Goal: Find contact information: Find contact information

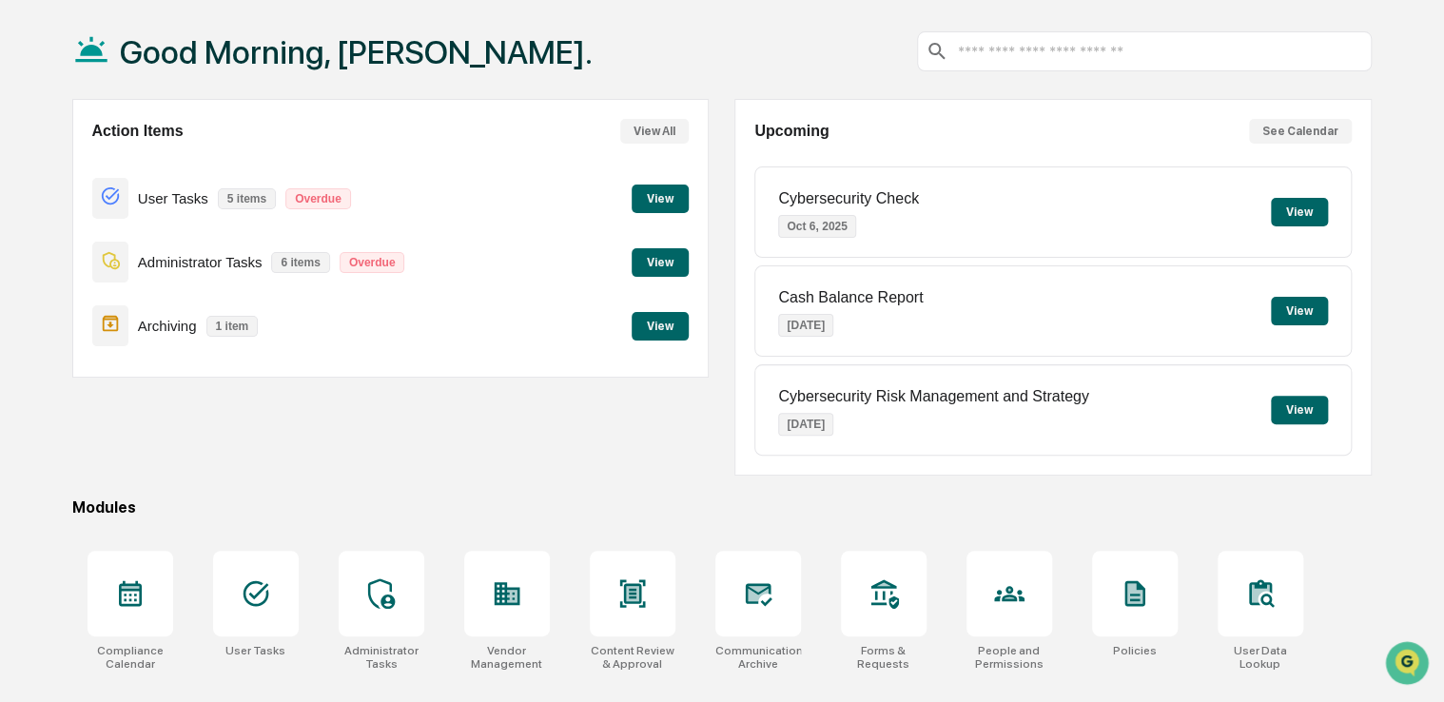
scroll to position [101, 0]
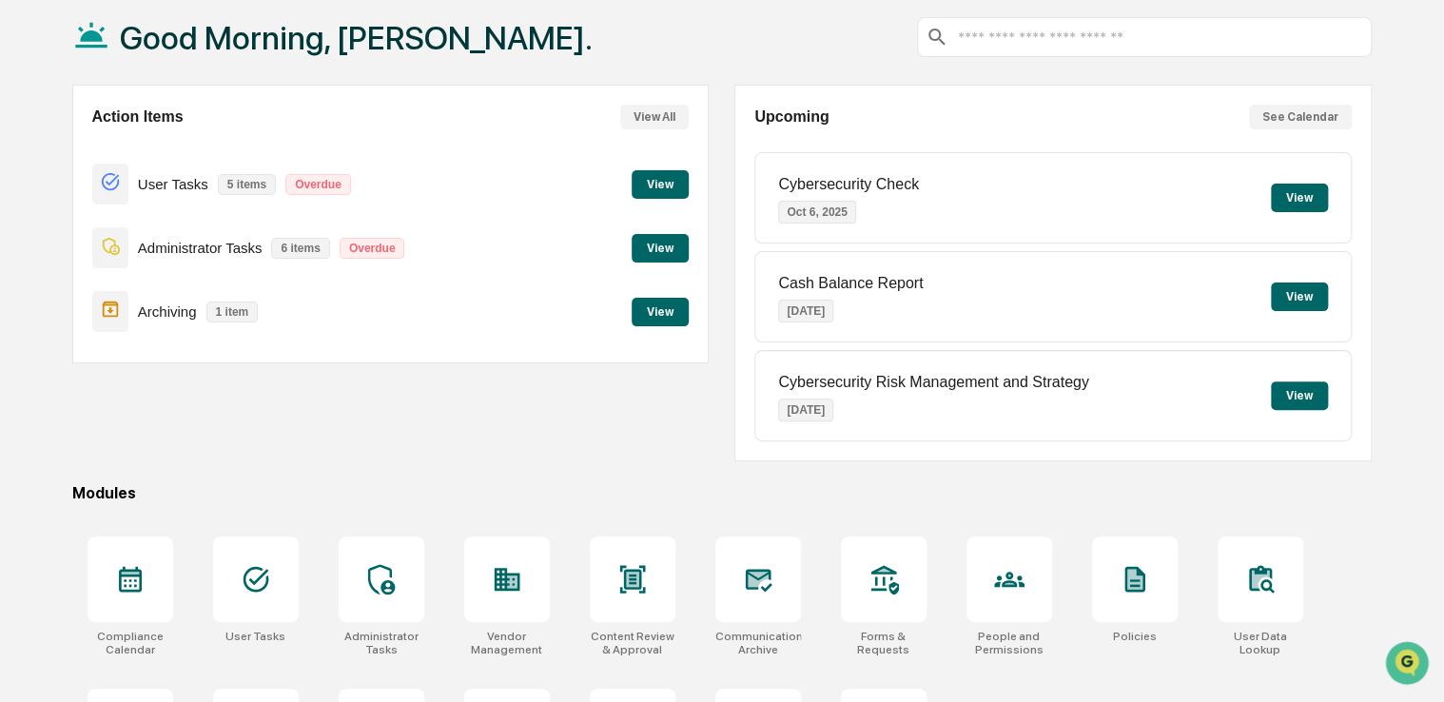
click at [665, 186] on button "View" at bounding box center [660, 184] width 57 height 29
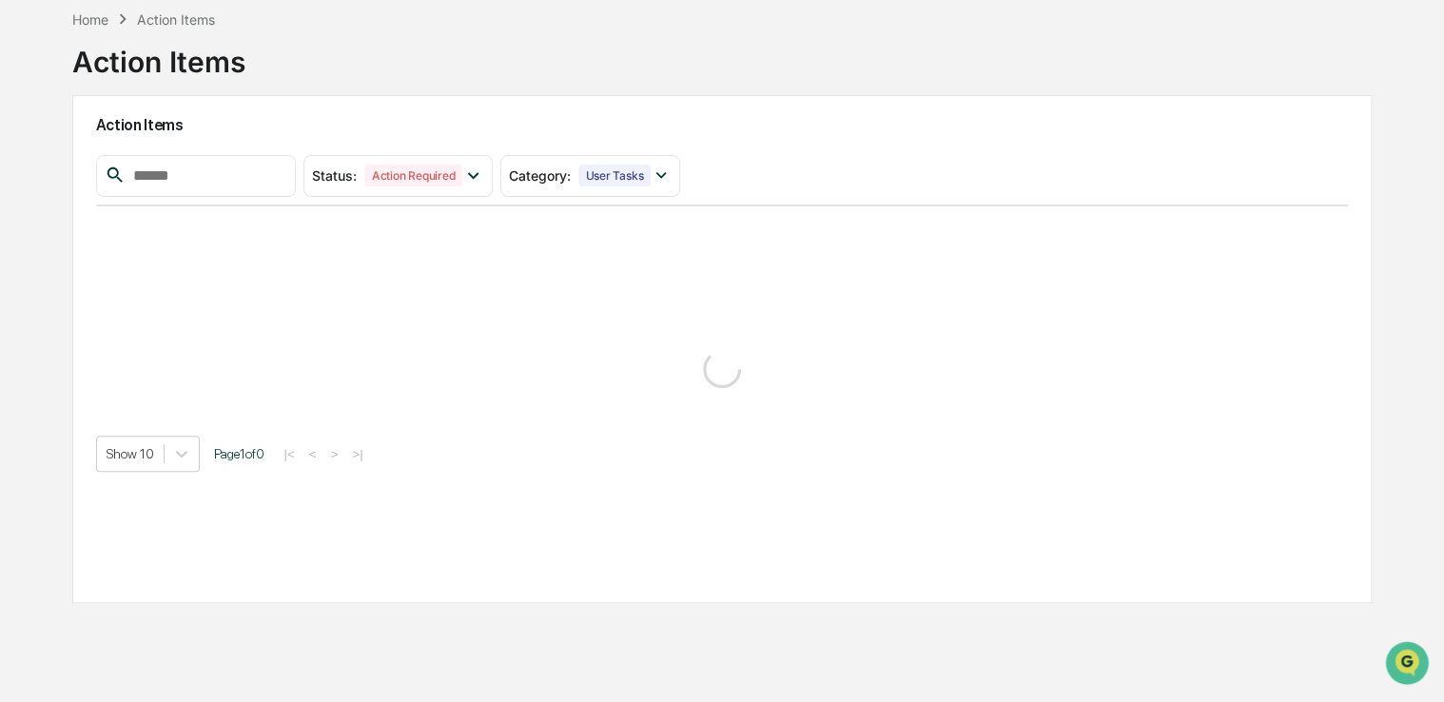
scroll to position [90, 0]
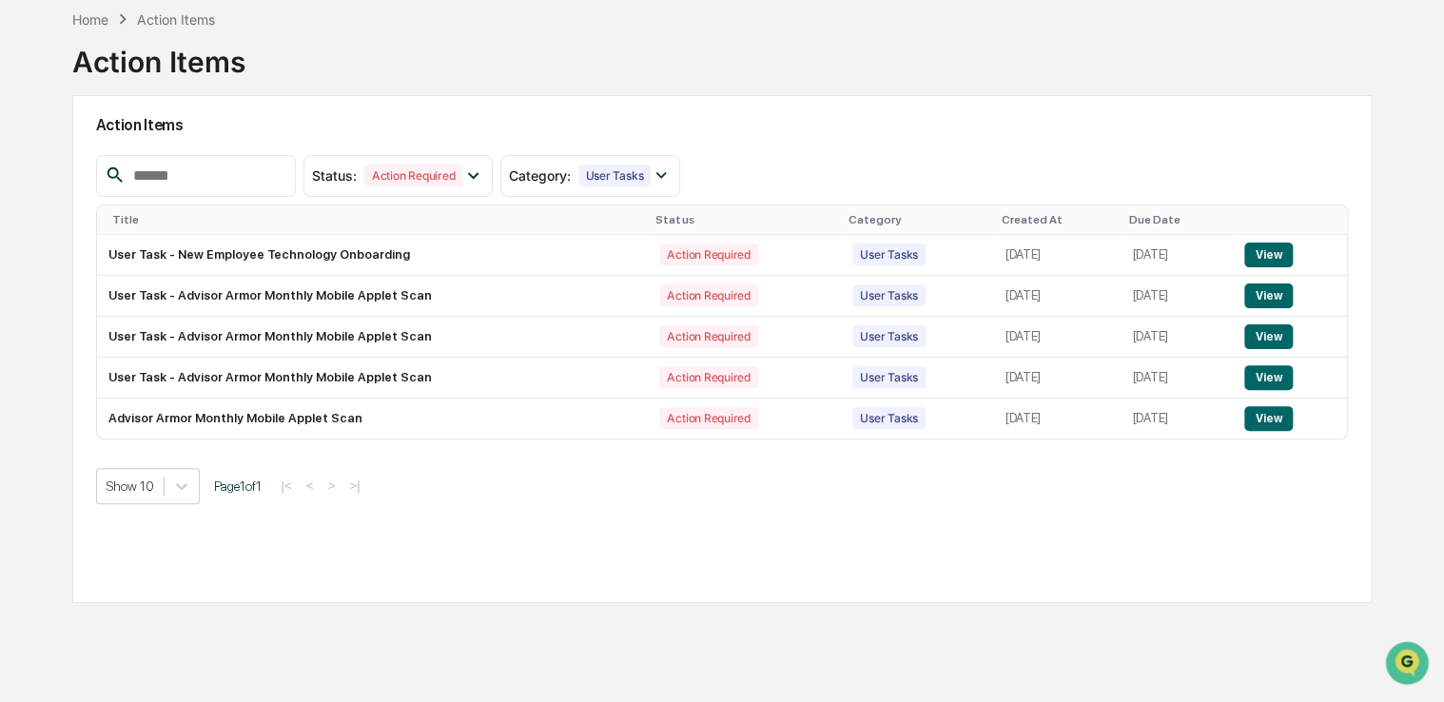
drag, startPoint x: 757, startPoint y: 136, endPoint x: 696, endPoint y: 88, distance: 77.2
click at [696, 88] on div "Home Action Items Action Items" at bounding box center [721, 47] width 1299 height 95
click at [1278, 243] on button "View" at bounding box center [1268, 255] width 49 height 25
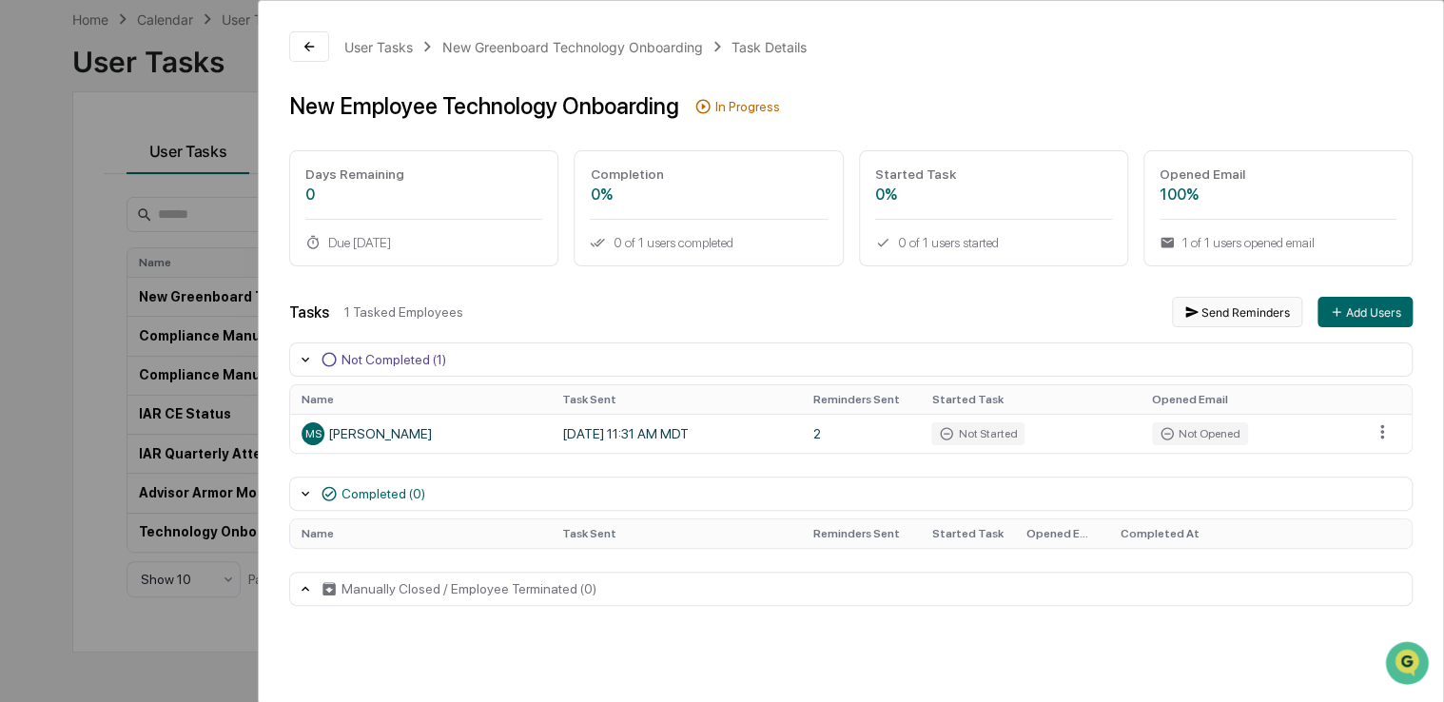
click at [1248, 326] on button "Send Reminders" at bounding box center [1237, 312] width 130 height 30
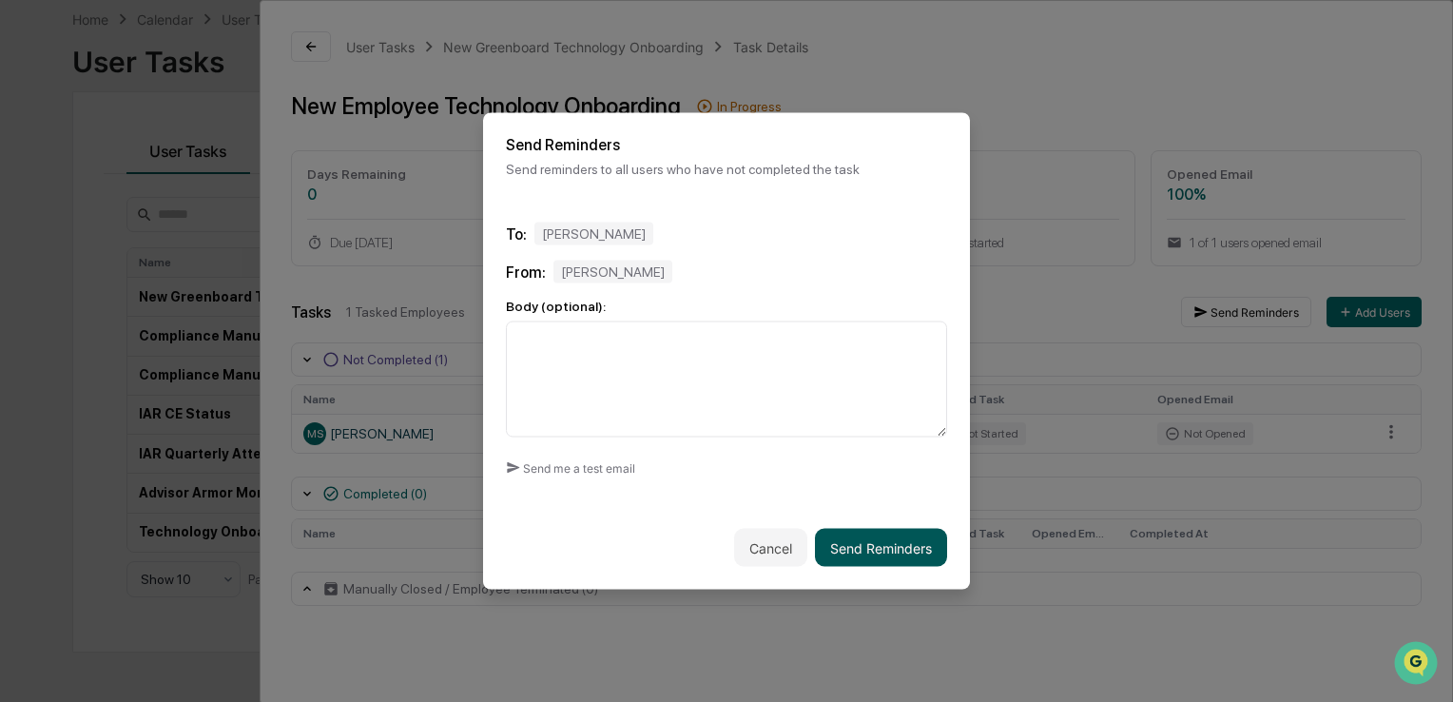
click at [848, 561] on button "Send Reminders" at bounding box center [881, 548] width 132 height 38
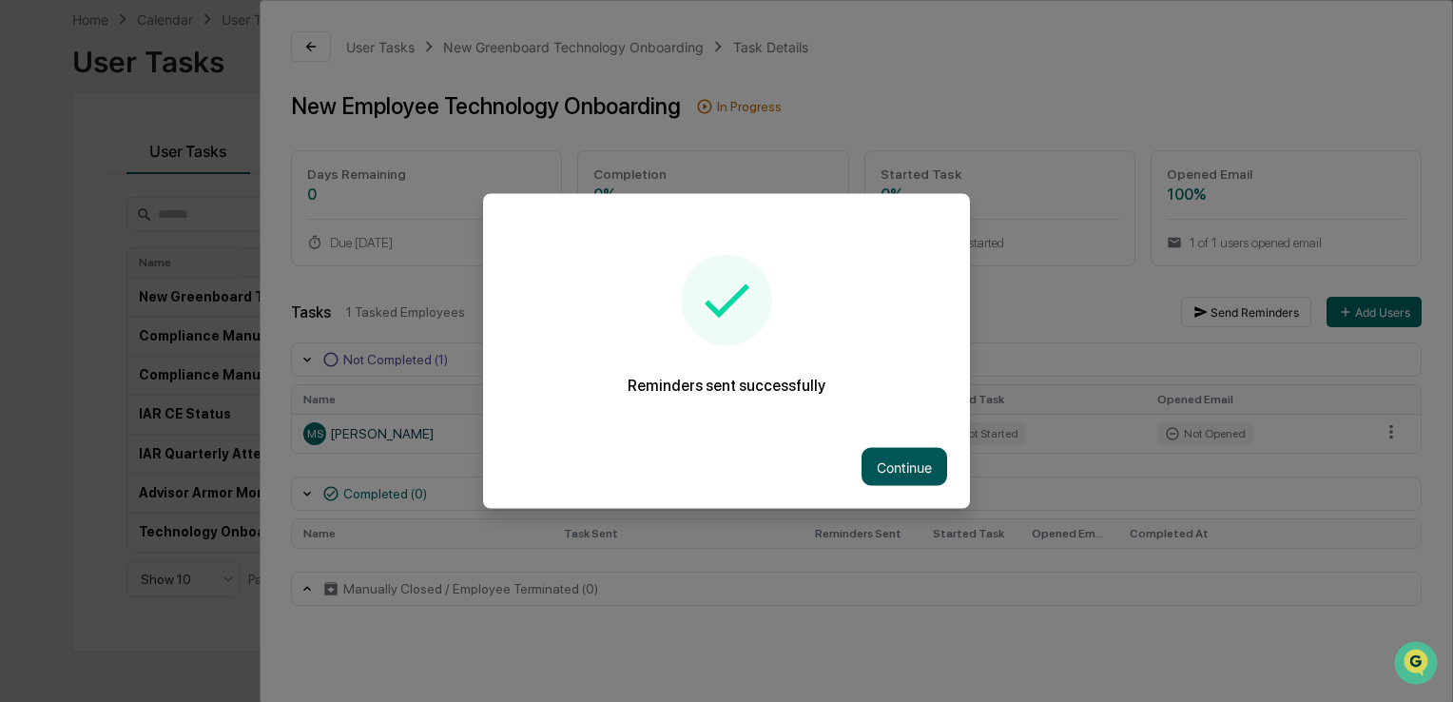
click at [883, 477] on button "Continue" at bounding box center [905, 467] width 86 height 38
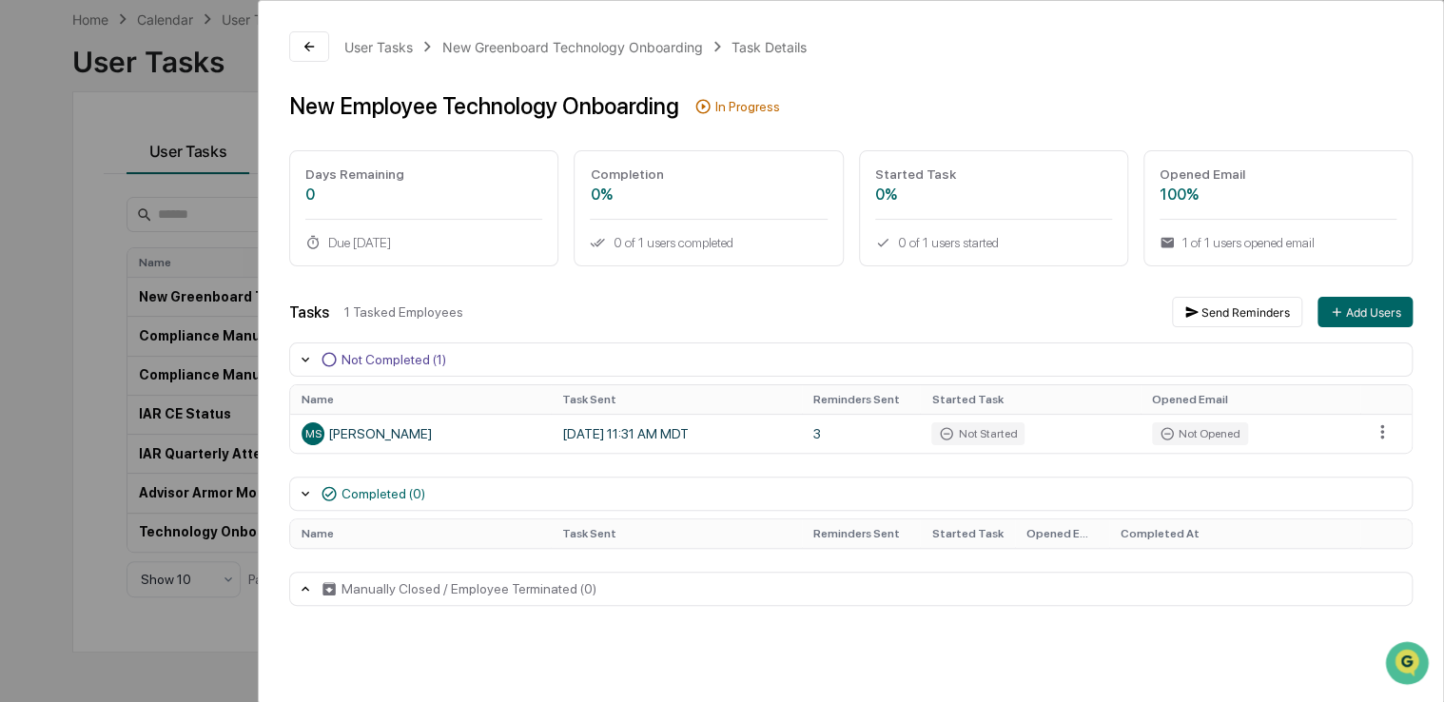
click at [73, 316] on div "User Tasks New Greenboard Technology Onboarding Task Details New Employee Techn…" at bounding box center [722, 351] width 1444 height 702
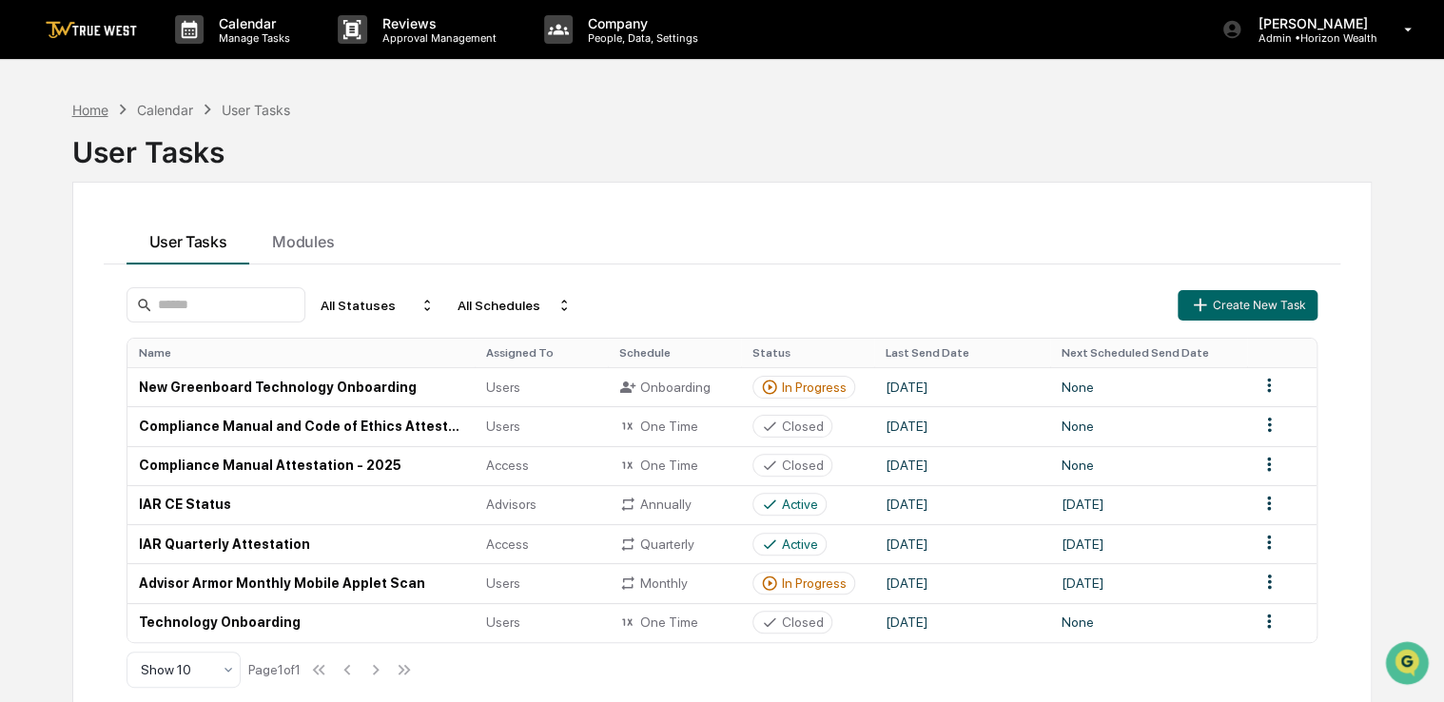
click at [92, 110] on div "Home" at bounding box center [90, 110] width 36 height 16
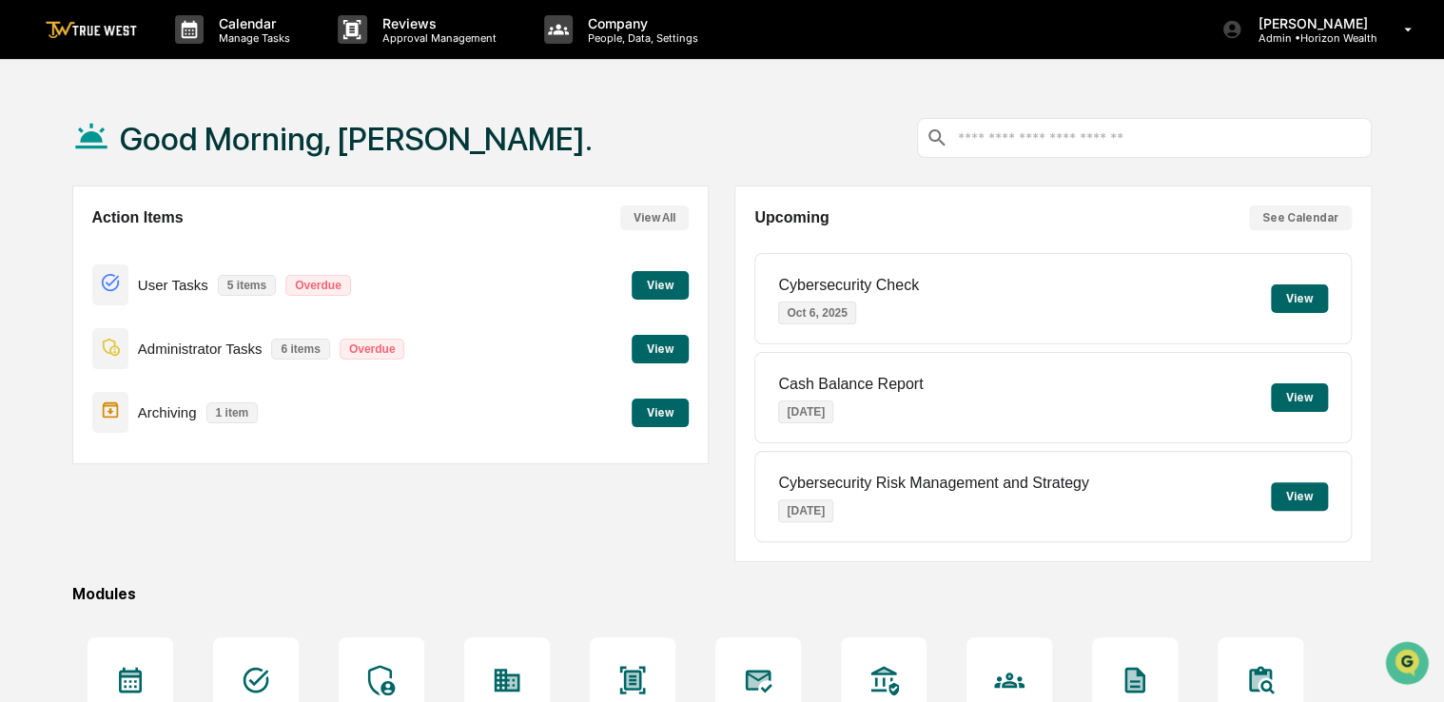
click at [651, 301] on div "User Tasks 5 items Overdue View" at bounding box center [390, 285] width 596 height 64
click at [652, 291] on button "View" at bounding box center [660, 285] width 57 height 29
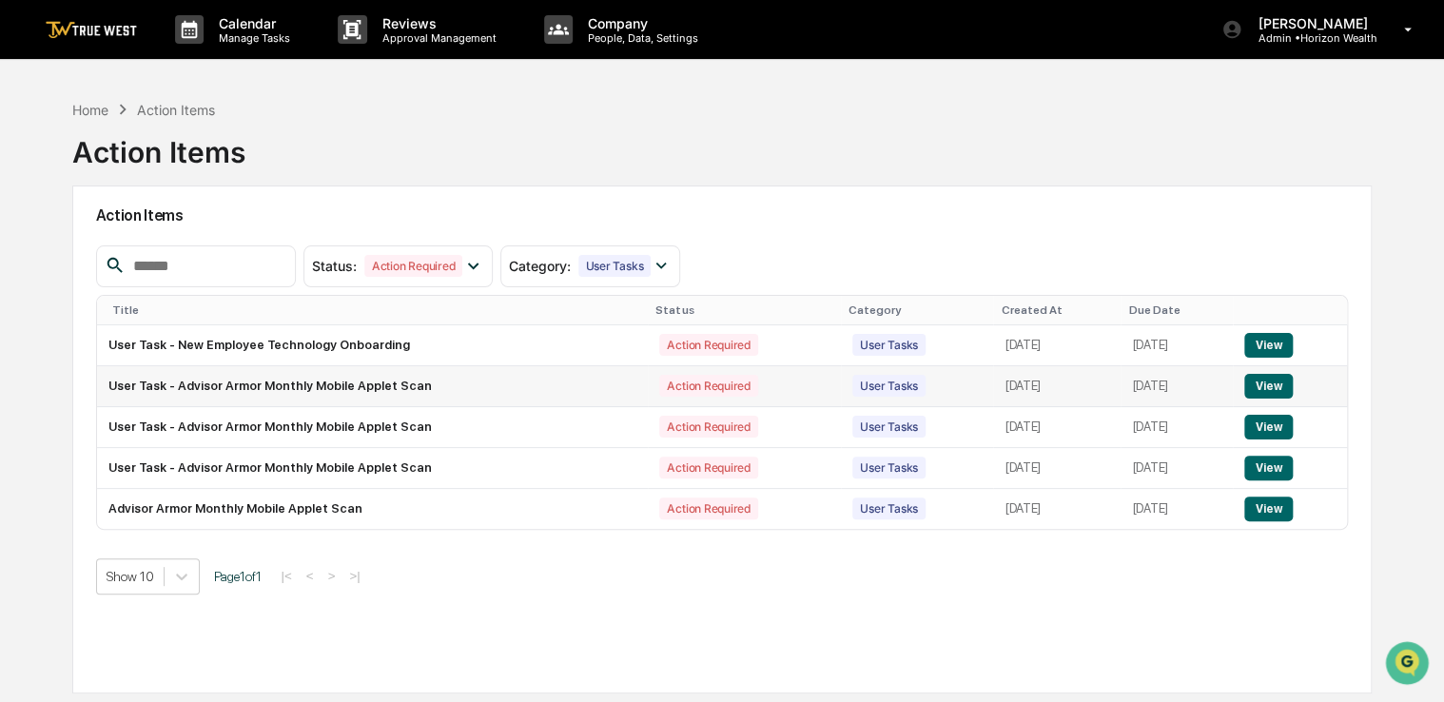
click at [1263, 393] on button "View" at bounding box center [1268, 386] width 49 height 25
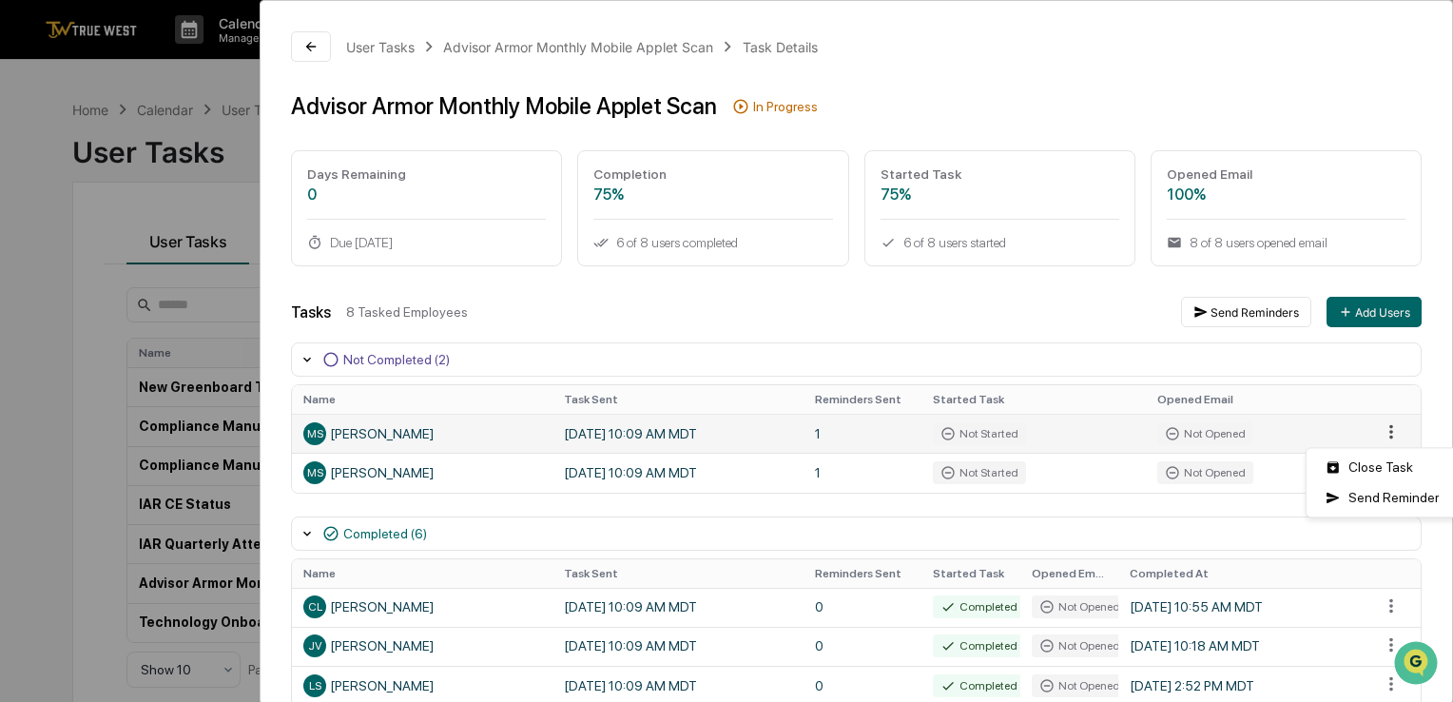
click at [1373, 432] on html "Calendar Manage Tasks Reviews Approval Management Company People, Data, Setting…" at bounding box center [726, 351] width 1453 height 702
click at [1367, 469] on div "Close Task" at bounding box center [1383, 467] width 144 height 30
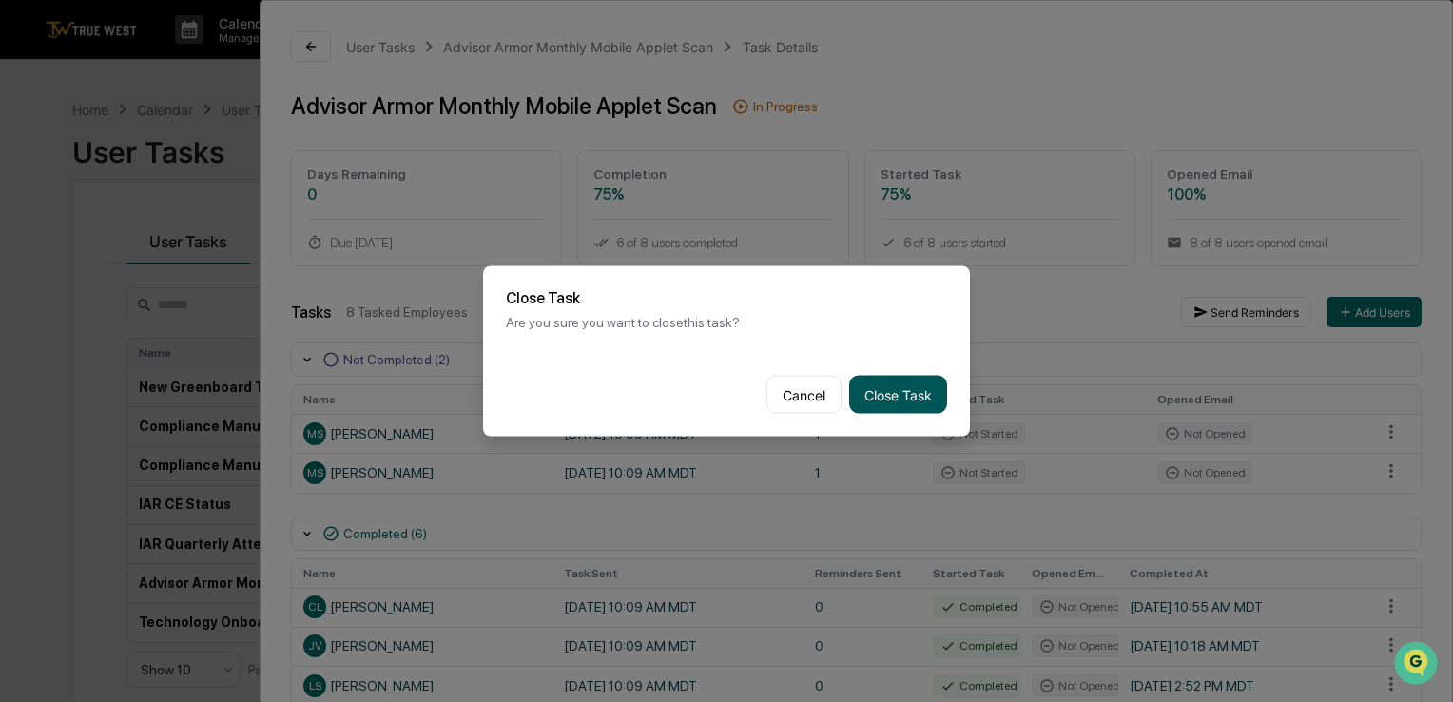
click at [911, 380] on button "Close Task" at bounding box center [898, 395] width 98 height 38
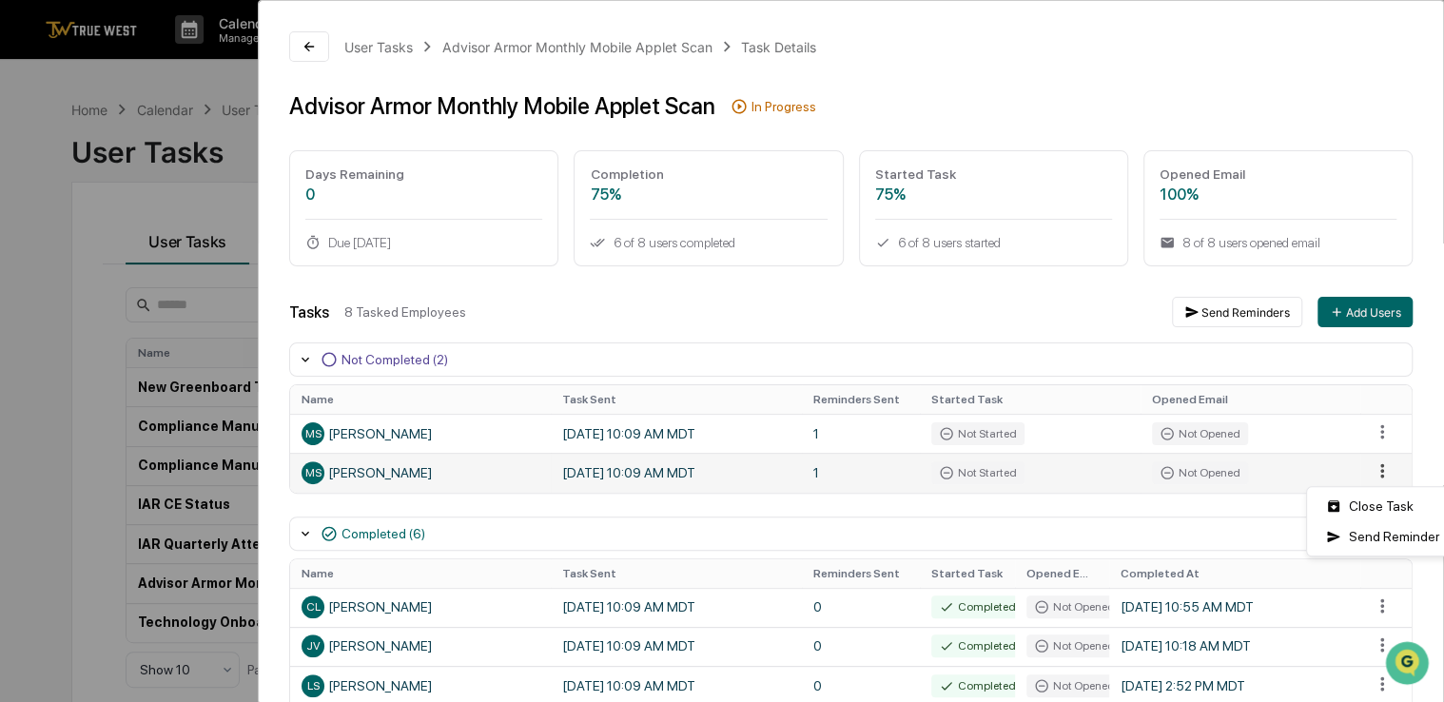
click at [1371, 474] on html "Calendar Manage Tasks Reviews Approval Management Company People, Data, Setting…" at bounding box center [722, 351] width 1444 height 702
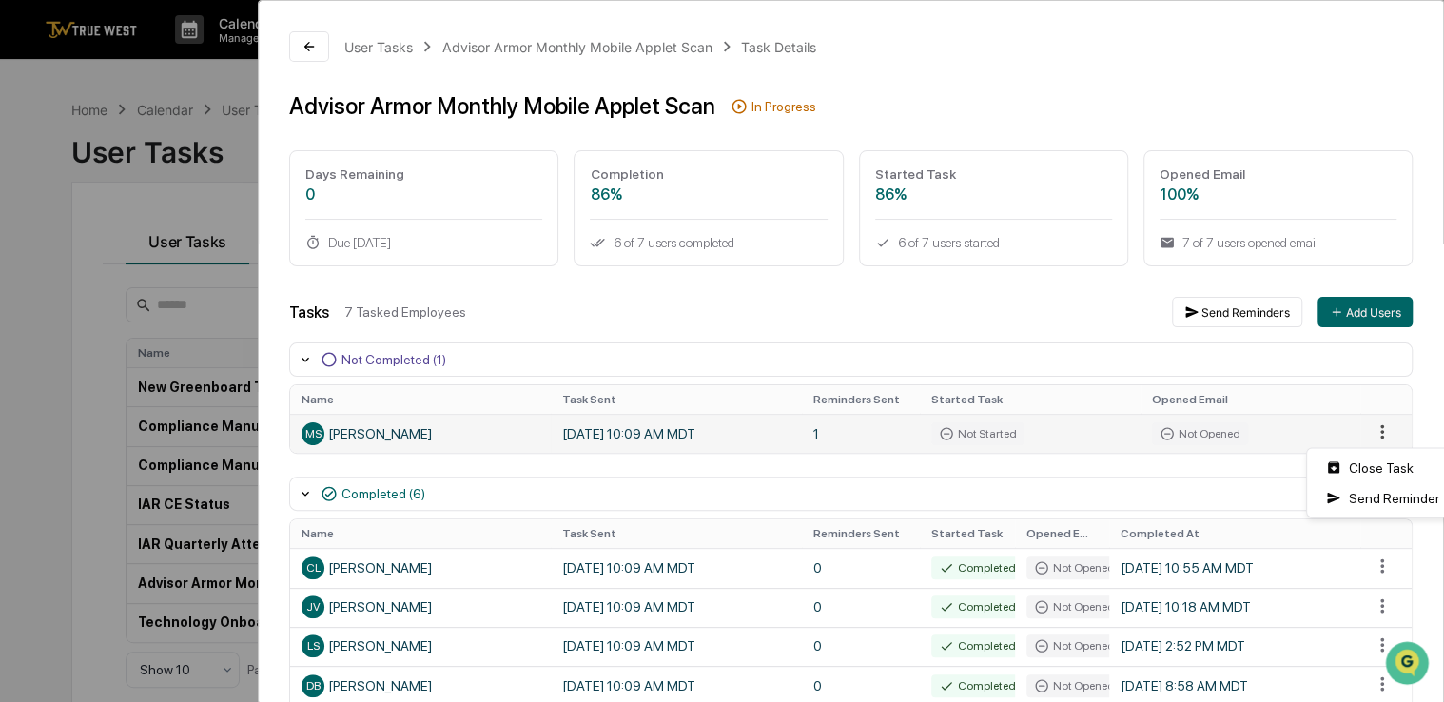
click at [1368, 441] on html "Calendar Manage Tasks Reviews Approval Management Company People, Data, Setting…" at bounding box center [722, 351] width 1444 height 702
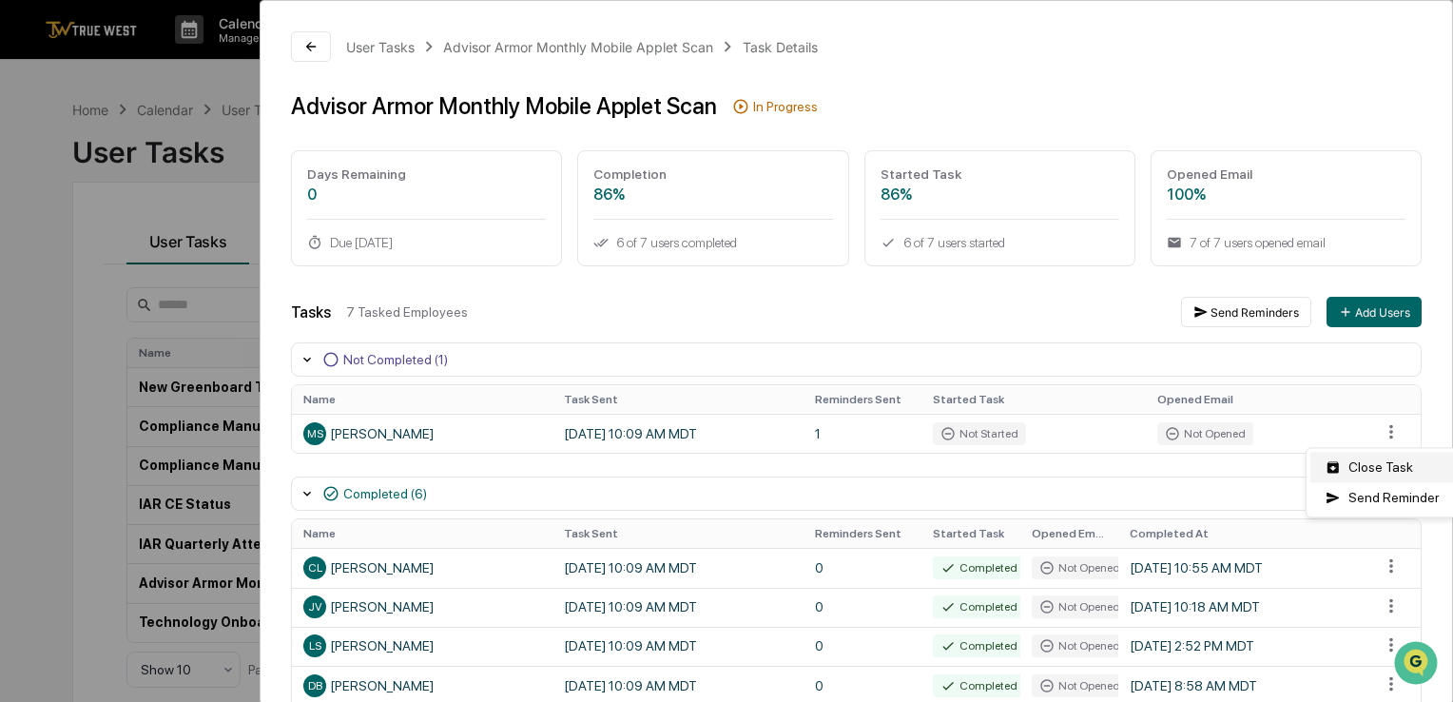
click at [1337, 470] on div "Close Task" at bounding box center [1383, 467] width 144 height 30
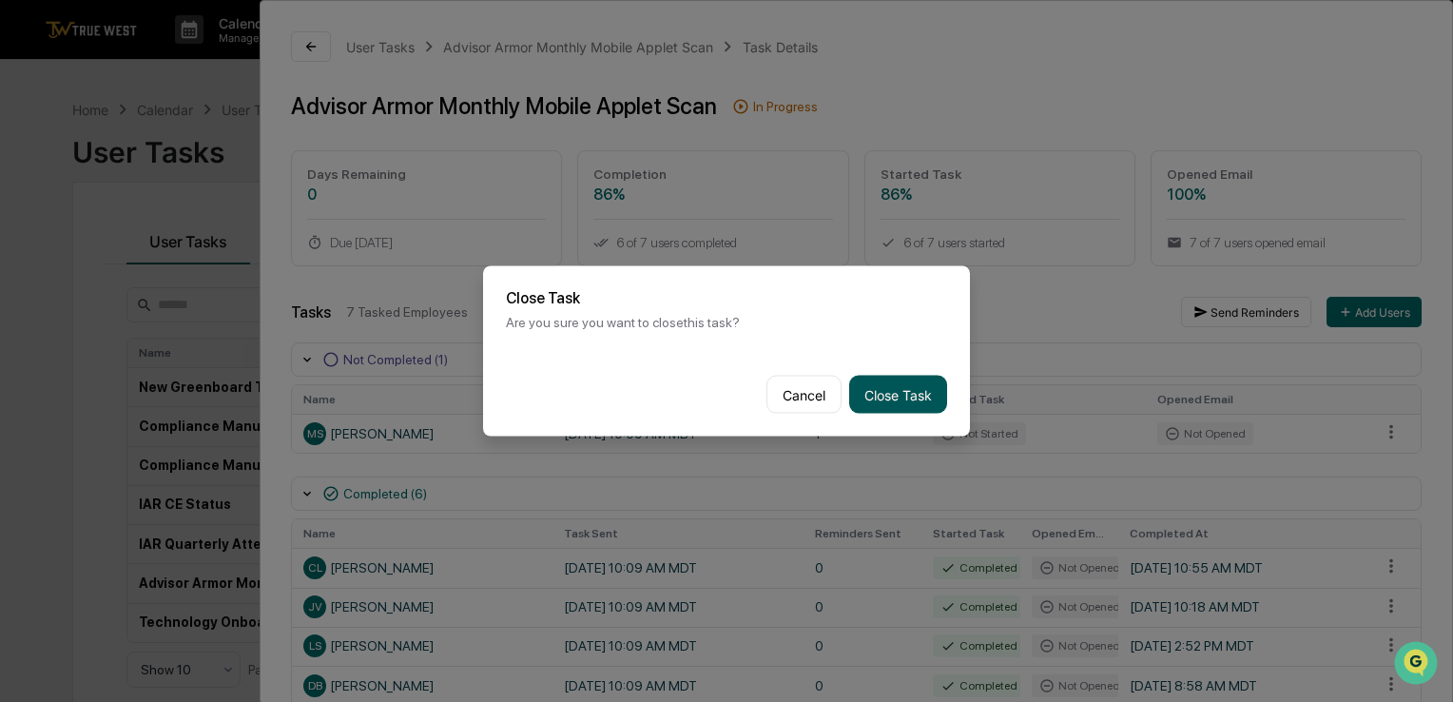
click at [902, 394] on button "Close Task" at bounding box center [898, 395] width 98 height 38
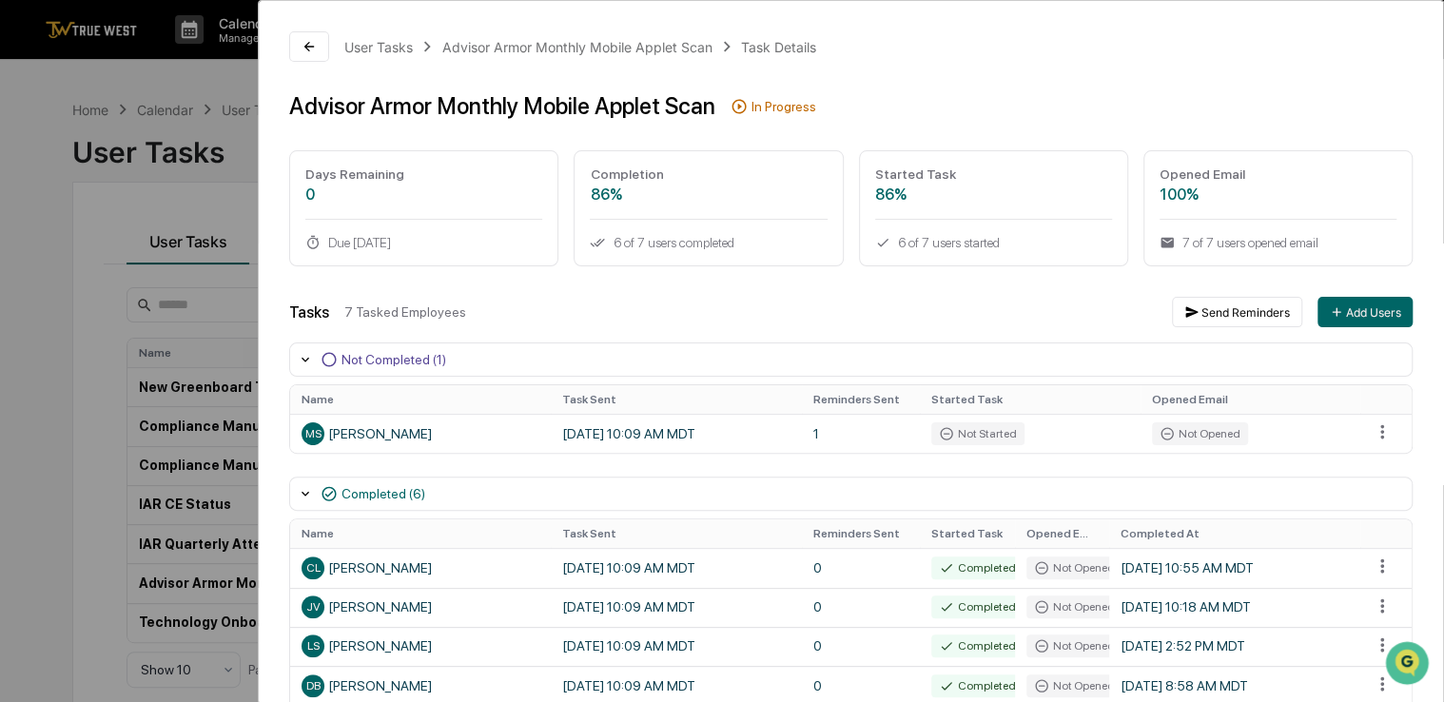
click at [140, 165] on div "User Tasks Advisor Armor Monthly Mobile Applet Scan Task Details Advisor Armor …" at bounding box center [722, 351] width 1444 height 702
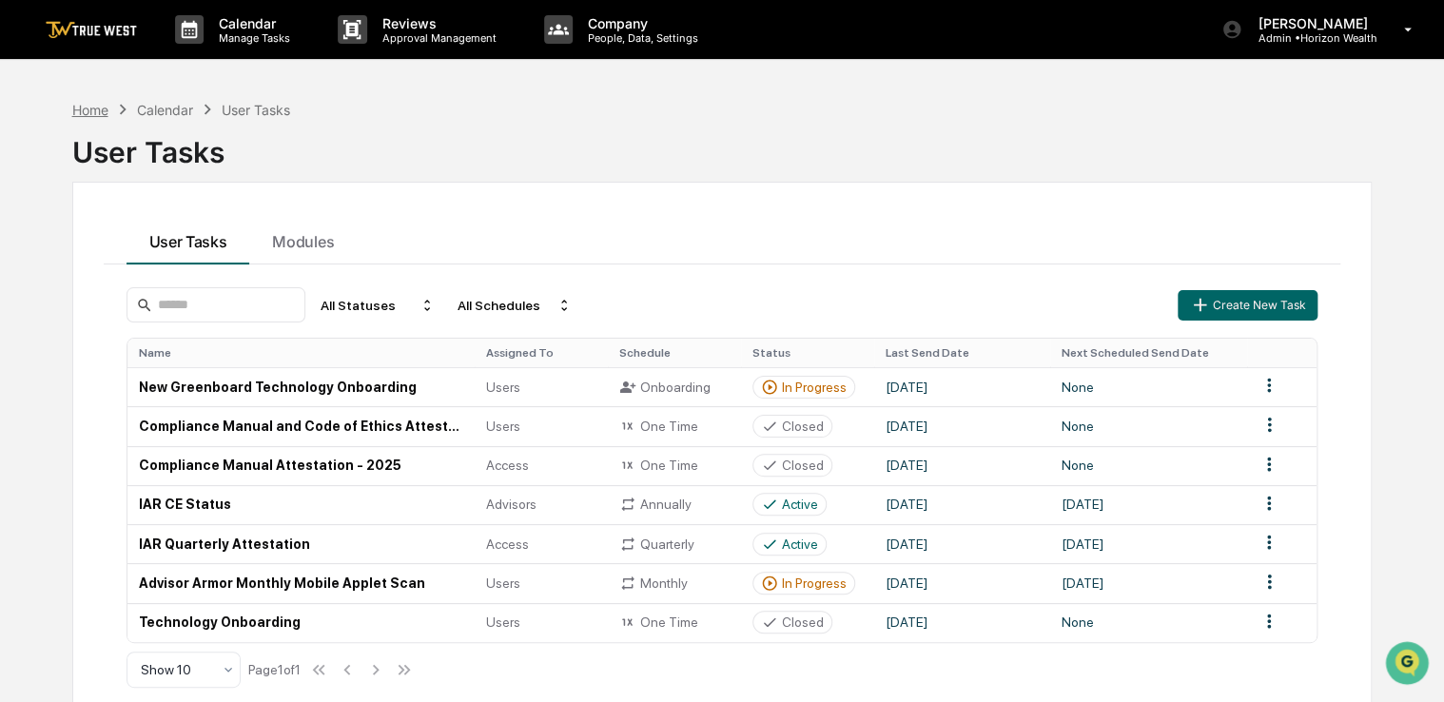
click at [91, 111] on div "Home" at bounding box center [90, 110] width 36 height 16
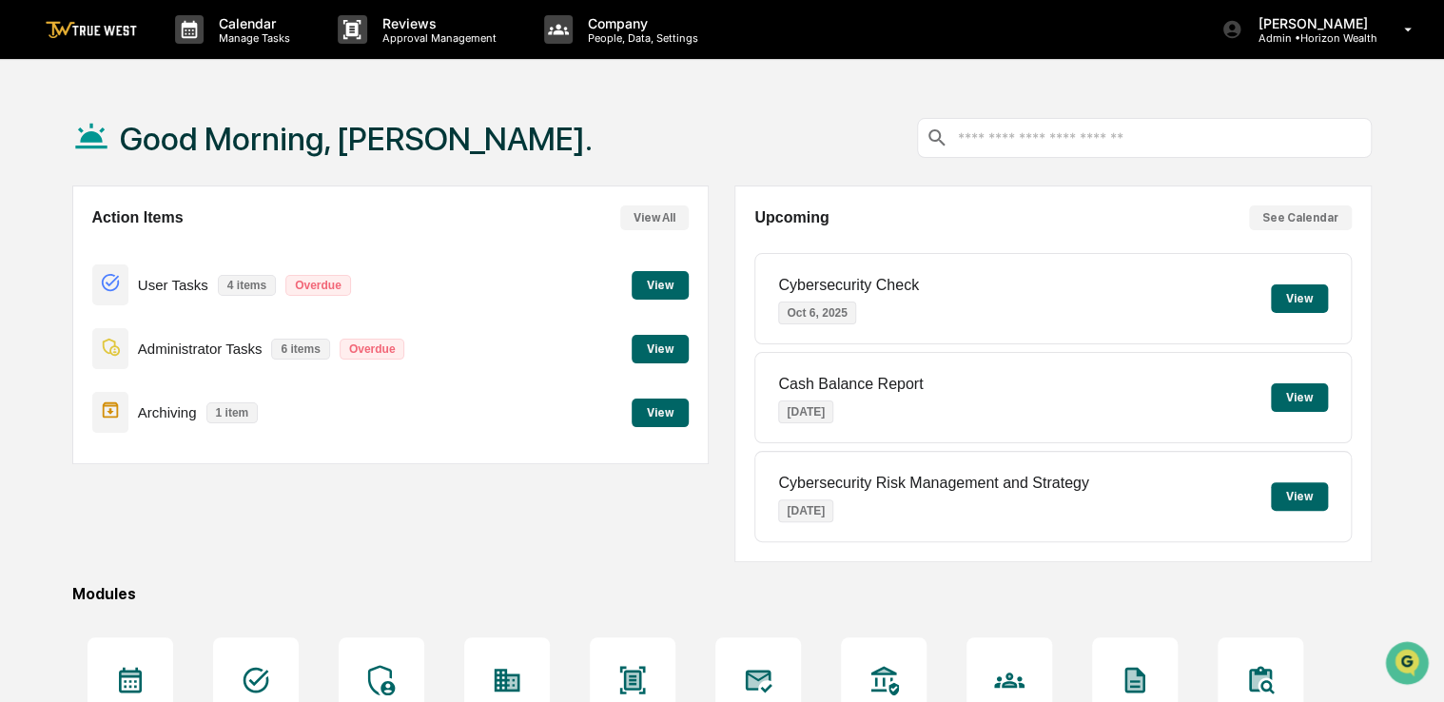
click at [646, 294] on button "View" at bounding box center [660, 285] width 57 height 29
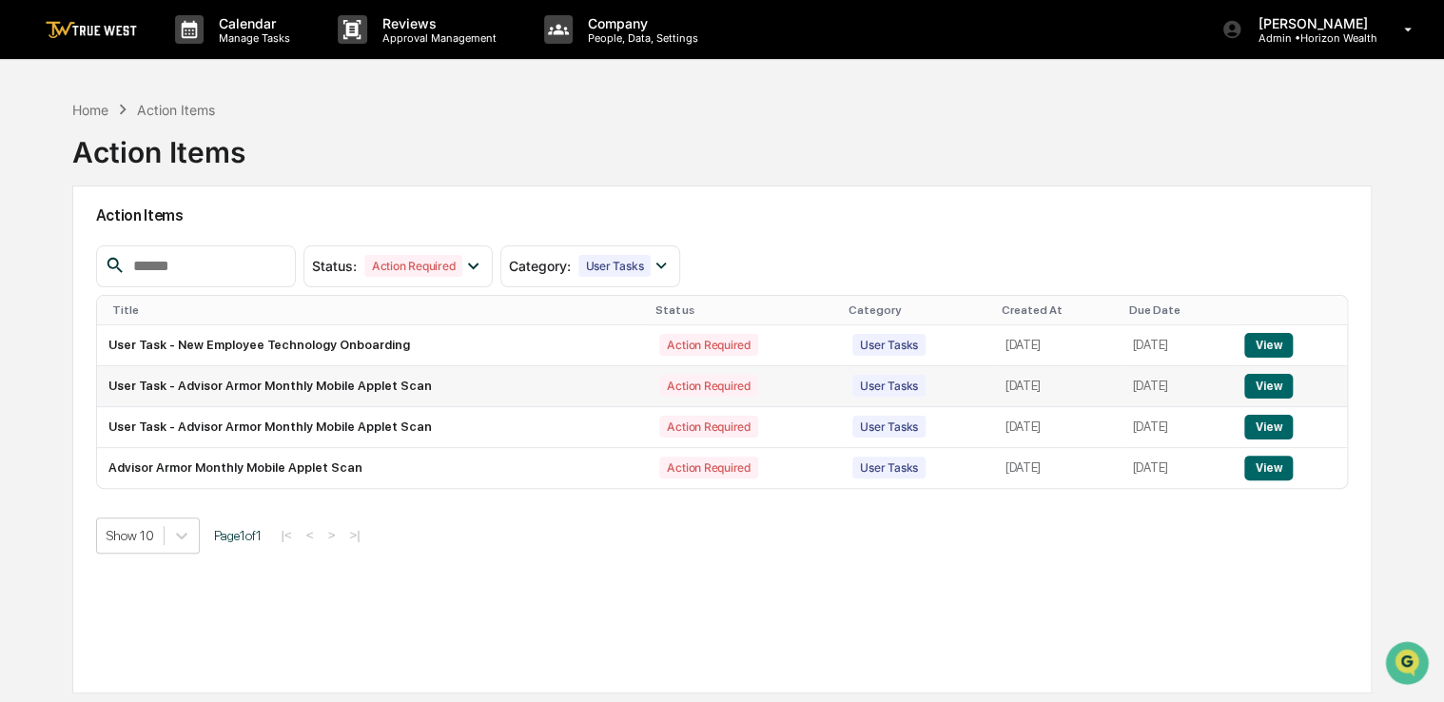
click at [1278, 375] on button "View" at bounding box center [1268, 386] width 49 height 25
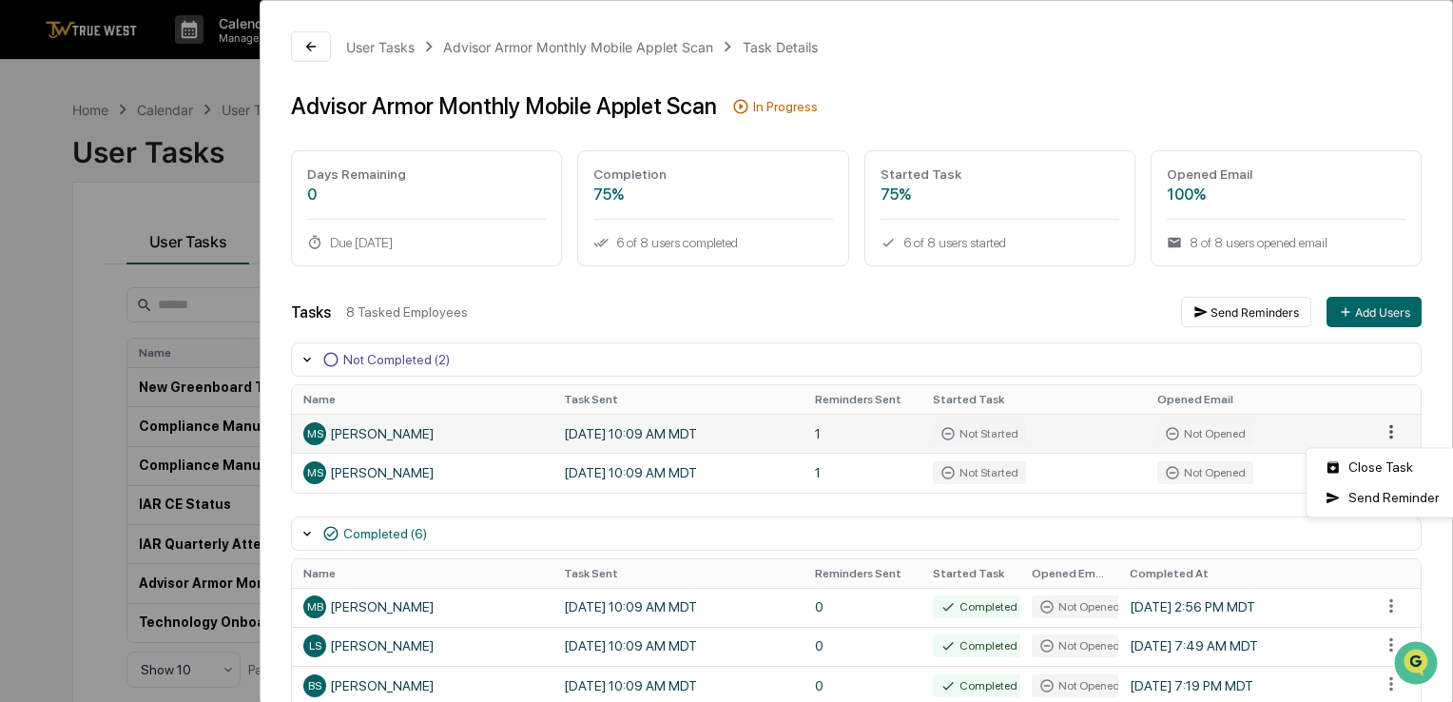
click at [1366, 435] on html "Calendar Manage Tasks Reviews Approval Management Company People, Data, Setting…" at bounding box center [726, 351] width 1453 height 702
click at [1366, 477] on div "Close Task" at bounding box center [1383, 467] width 144 height 30
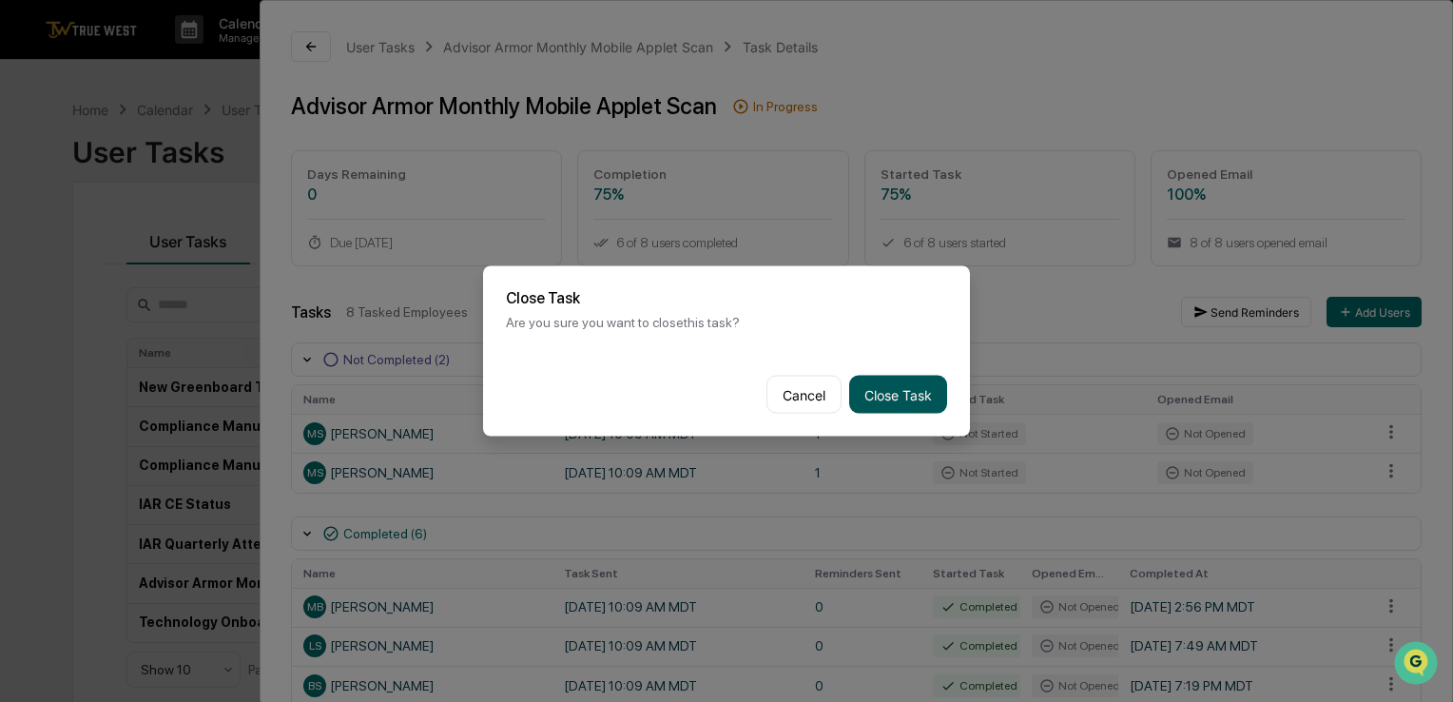
click at [914, 387] on button "Close Task" at bounding box center [898, 395] width 98 height 38
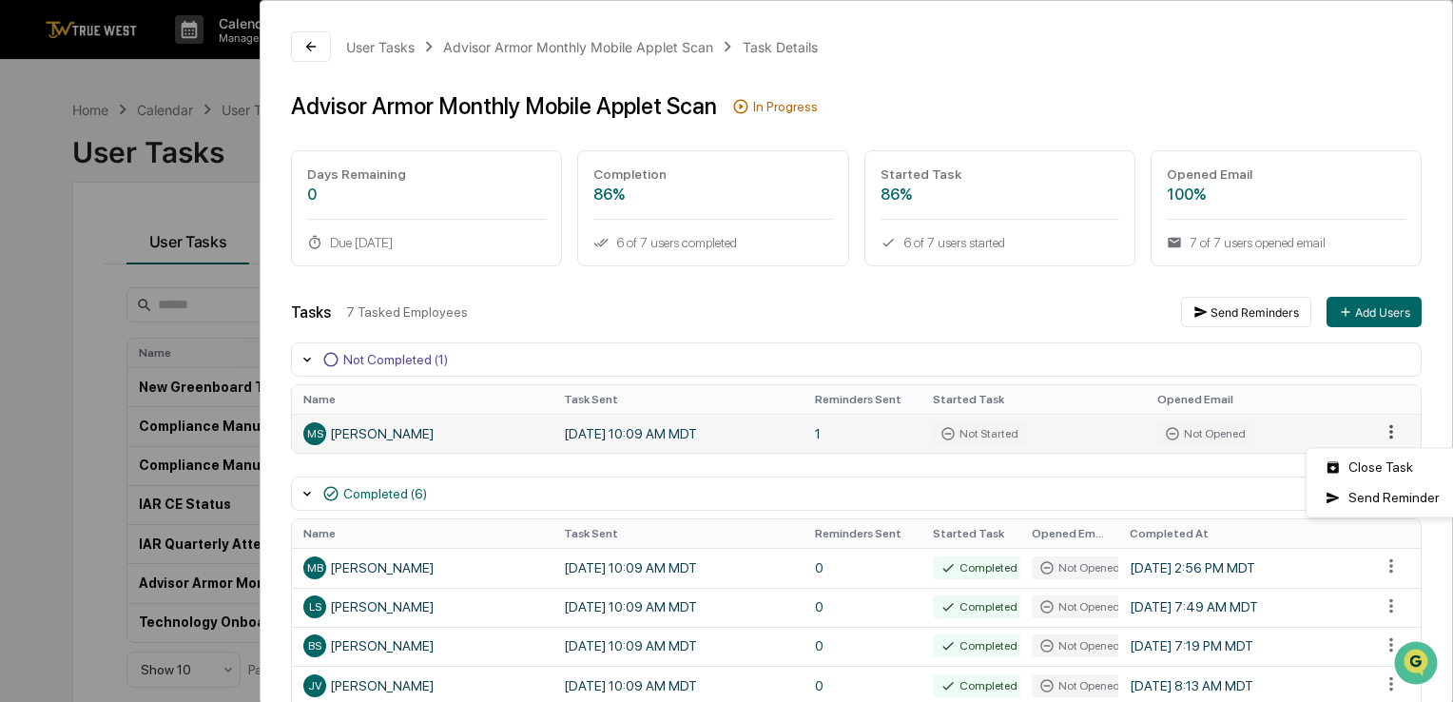
click at [1367, 432] on html "Calendar Manage Tasks Reviews Approval Management Company People, Data, Setting…" at bounding box center [726, 351] width 1453 height 702
click at [1335, 472] on div "Close Task" at bounding box center [1383, 467] width 144 height 30
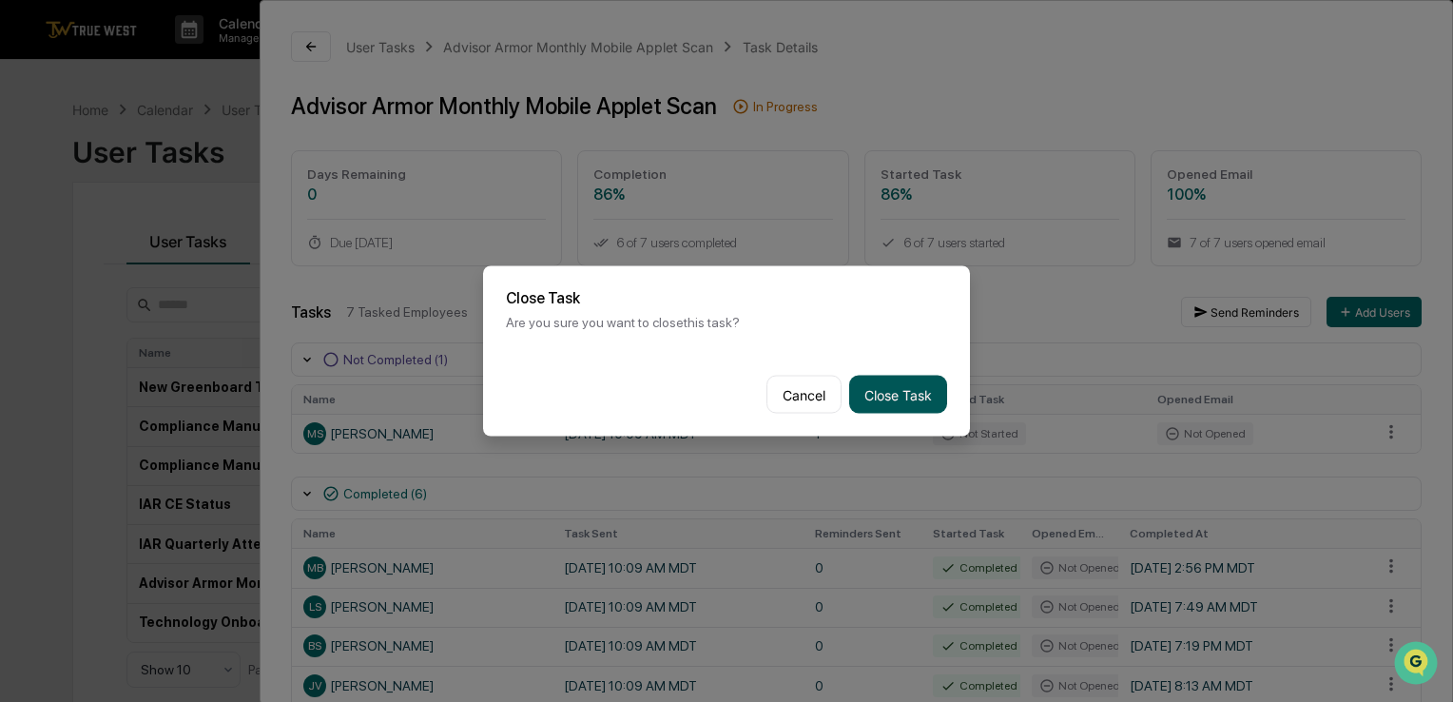
click at [905, 376] on button "Close Task" at bounding box center [898, 395] width 98 height 38
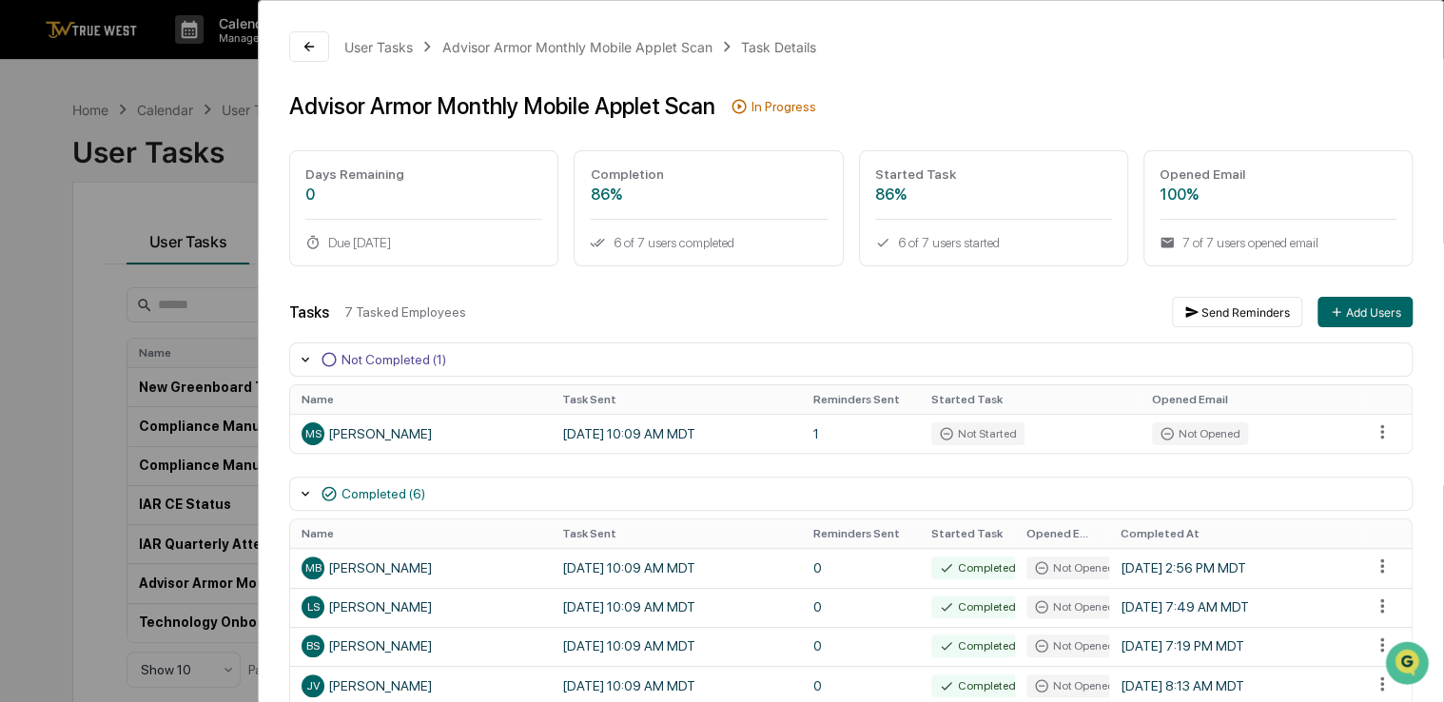
click at [81, 321] on div "User Tasks Advisor Armor Monthly Mobile Applet Scan Task Details Advisor Armor …" at bounding box center [722, 351] width 1444 height 702
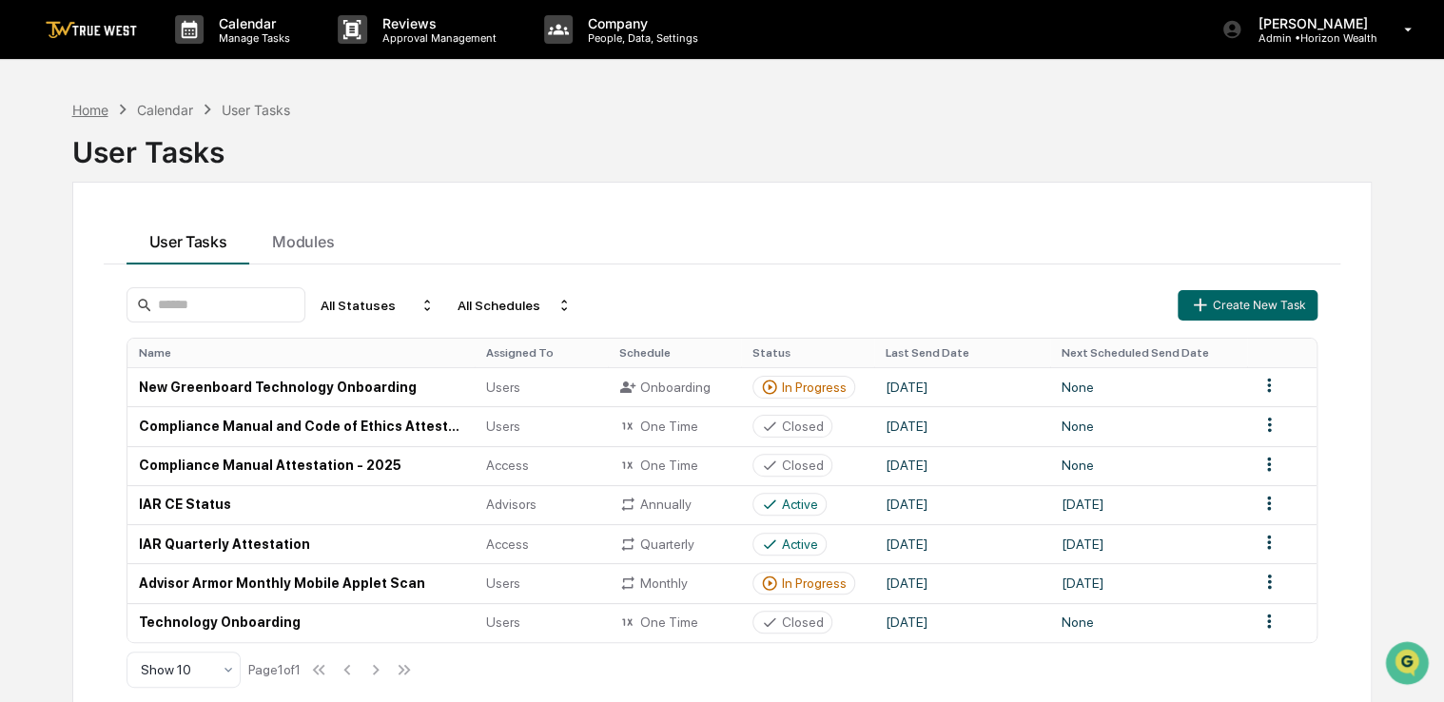
click at [98, 106] on div "Home" at bounding box center [90, 110] width 36 height 16
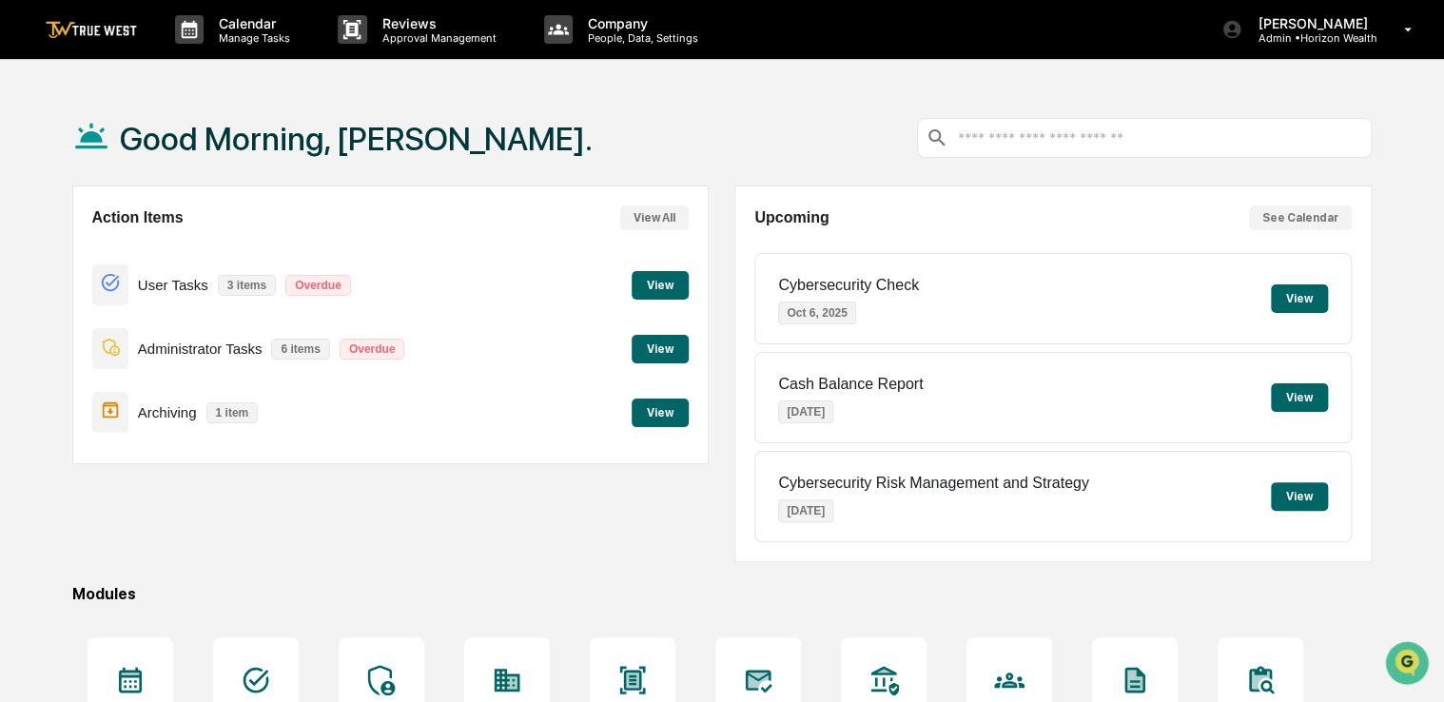
click at [658, 295] on button "View" at bounding box center [660, 285] width 57 height 29
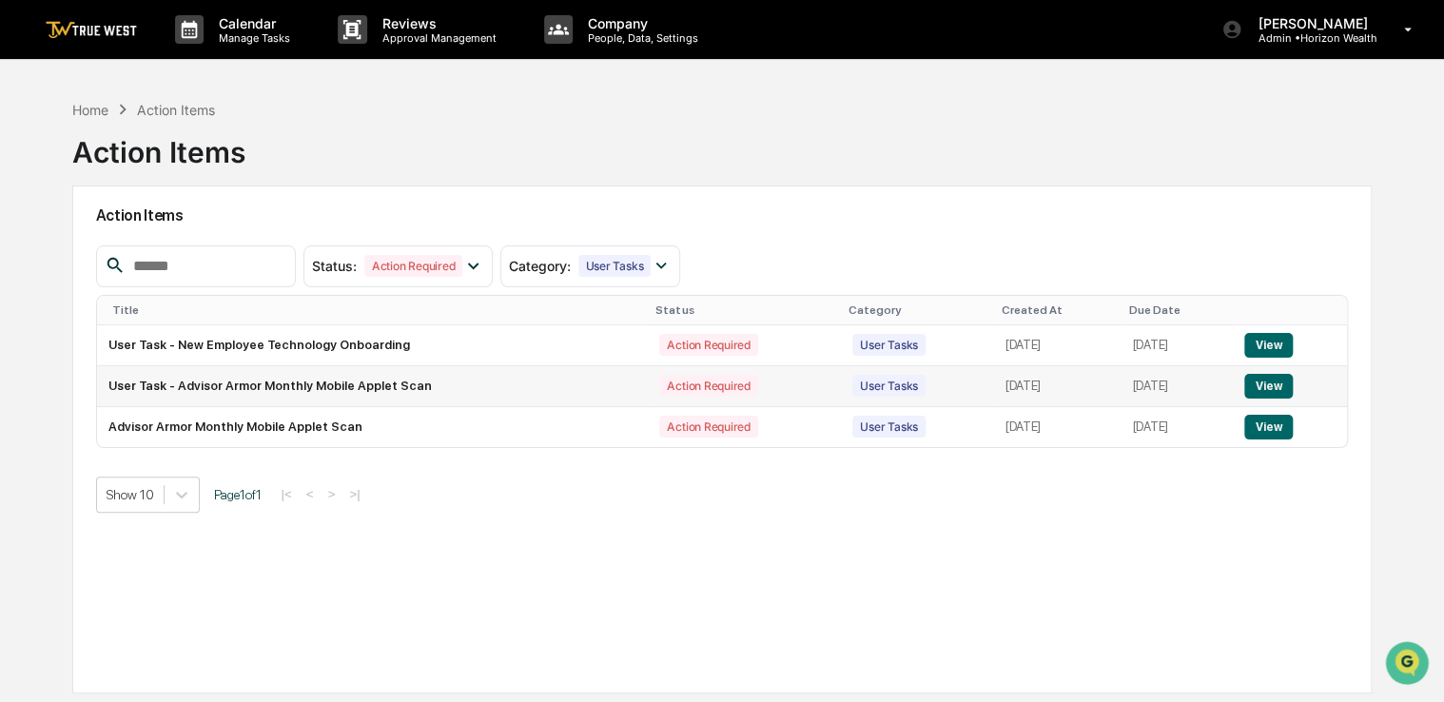
click at [1270, 386] on button "View" at bounding box center [1268, 386] width 49 height 25
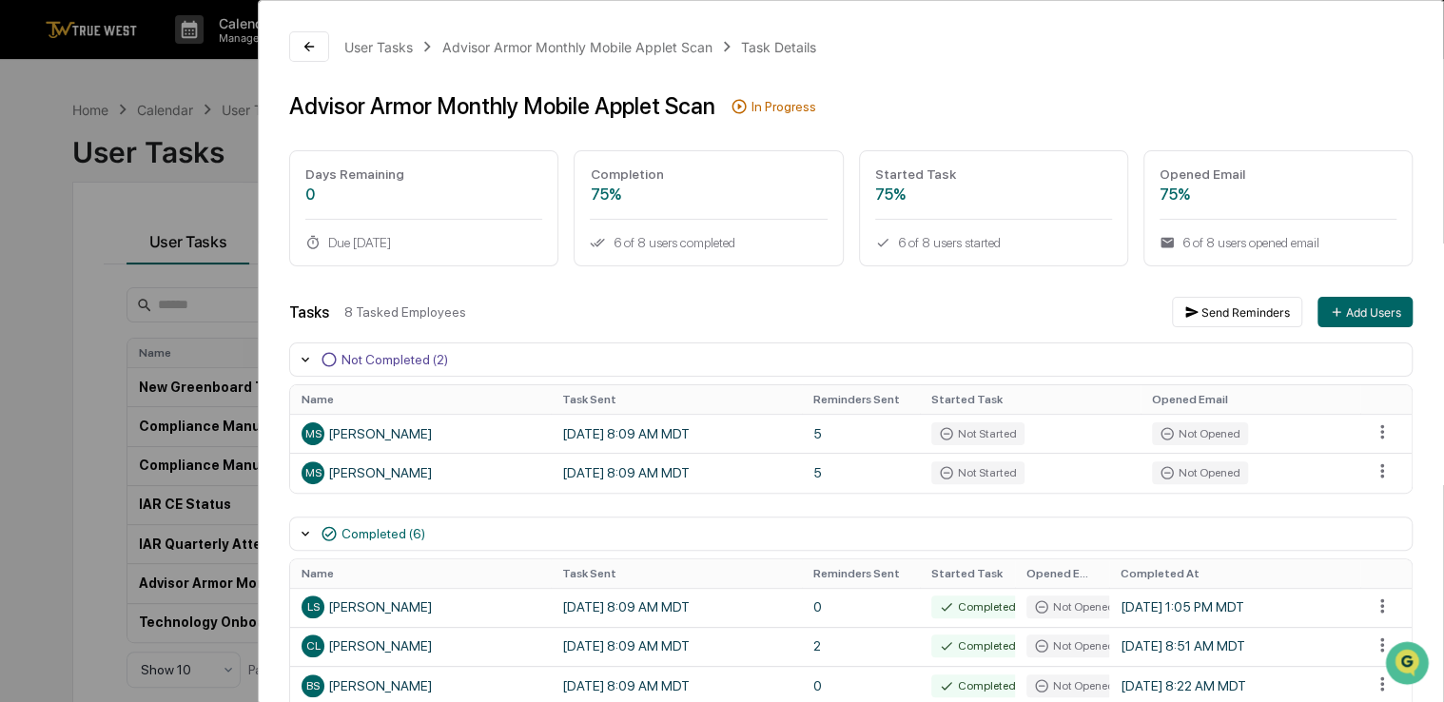
drag, startPoint x: 90, startPoint y: 295, endPoint x: 96, endPoint y: 107, distance: 188.4
click at [96, 107] on div "User Tasks Advisor Armor Monthly Mobile Applet Scan Task Details Advisor Armor …" at bounding box center [722, 351] width 1444 height 702
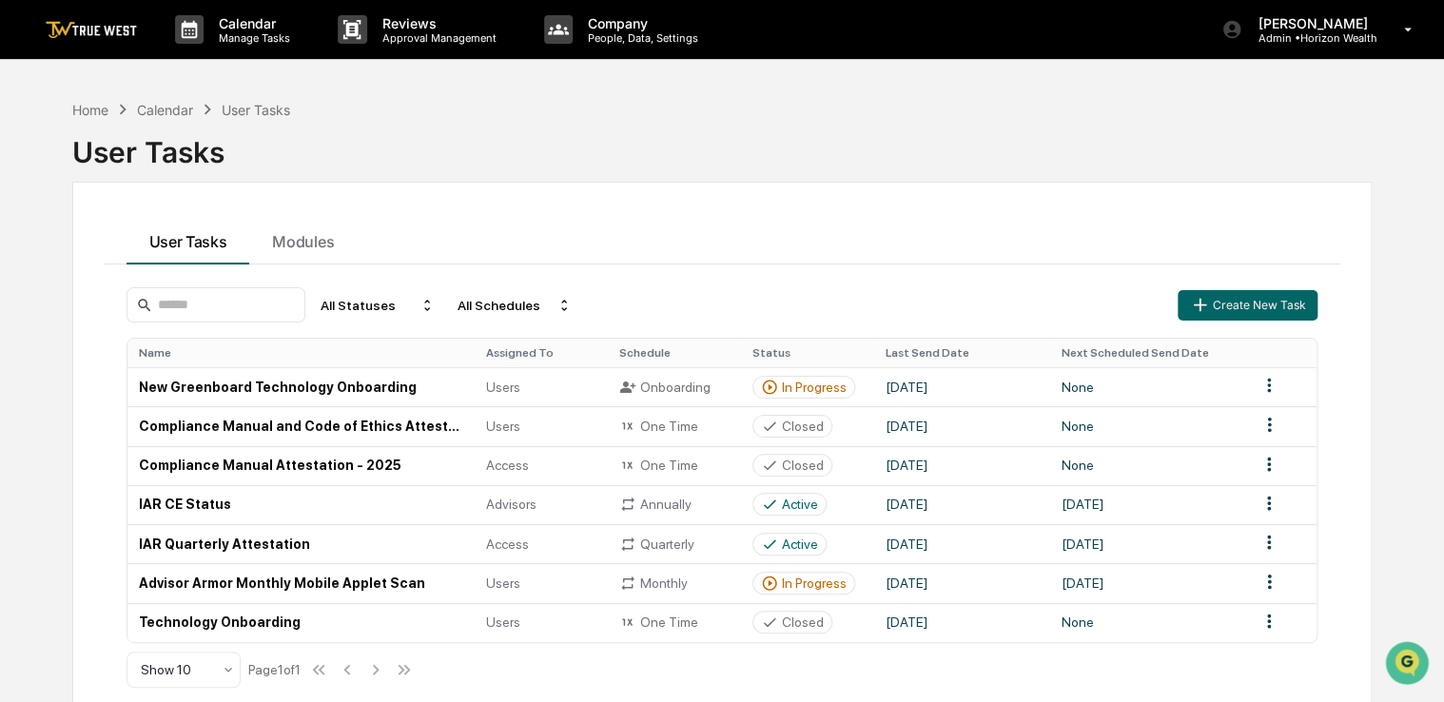
click at [96, 107] on div "Home" at bounding box center [90, 110] width 36 height 16
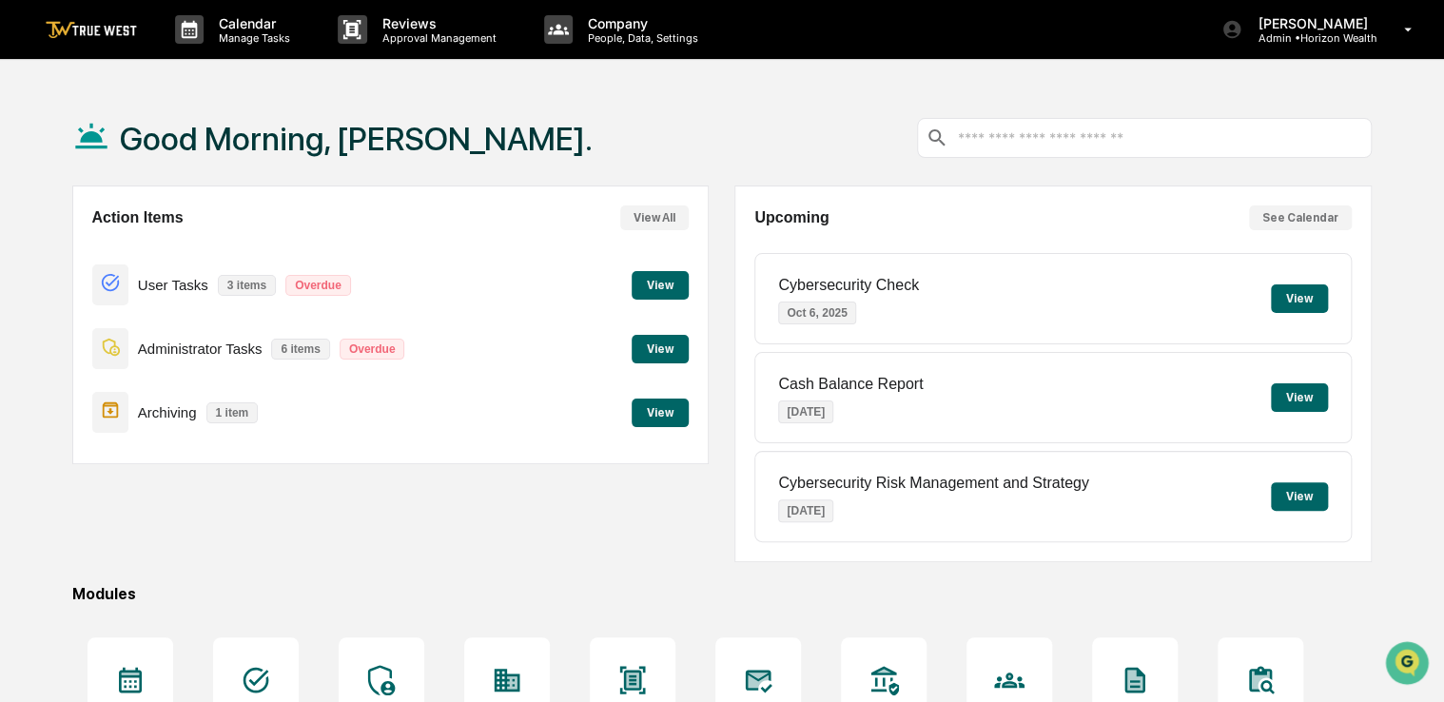
click at [661, 293] on button "View" at bounding box center [660, 285] width 57 height 29
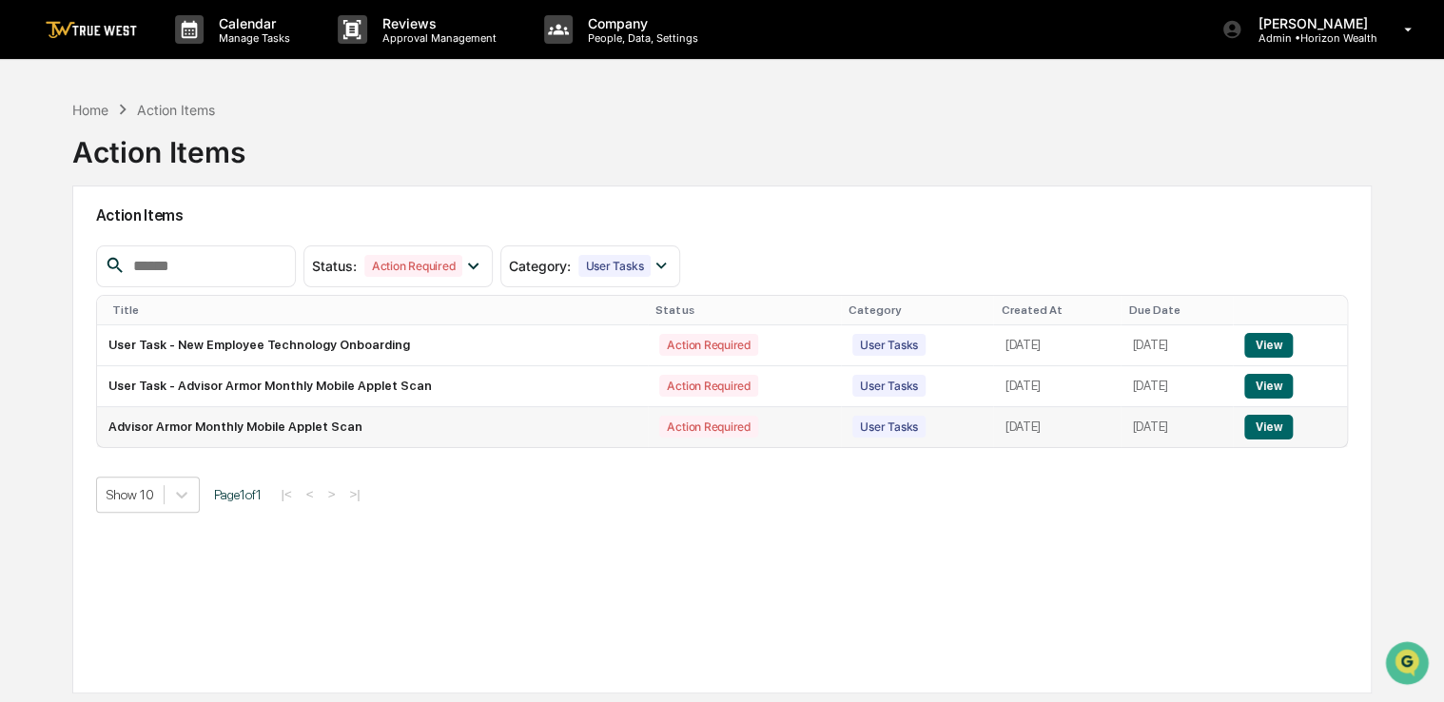
click at [1274, 424] on button "View" at bounding box center [1268, 427] width 49 height 25
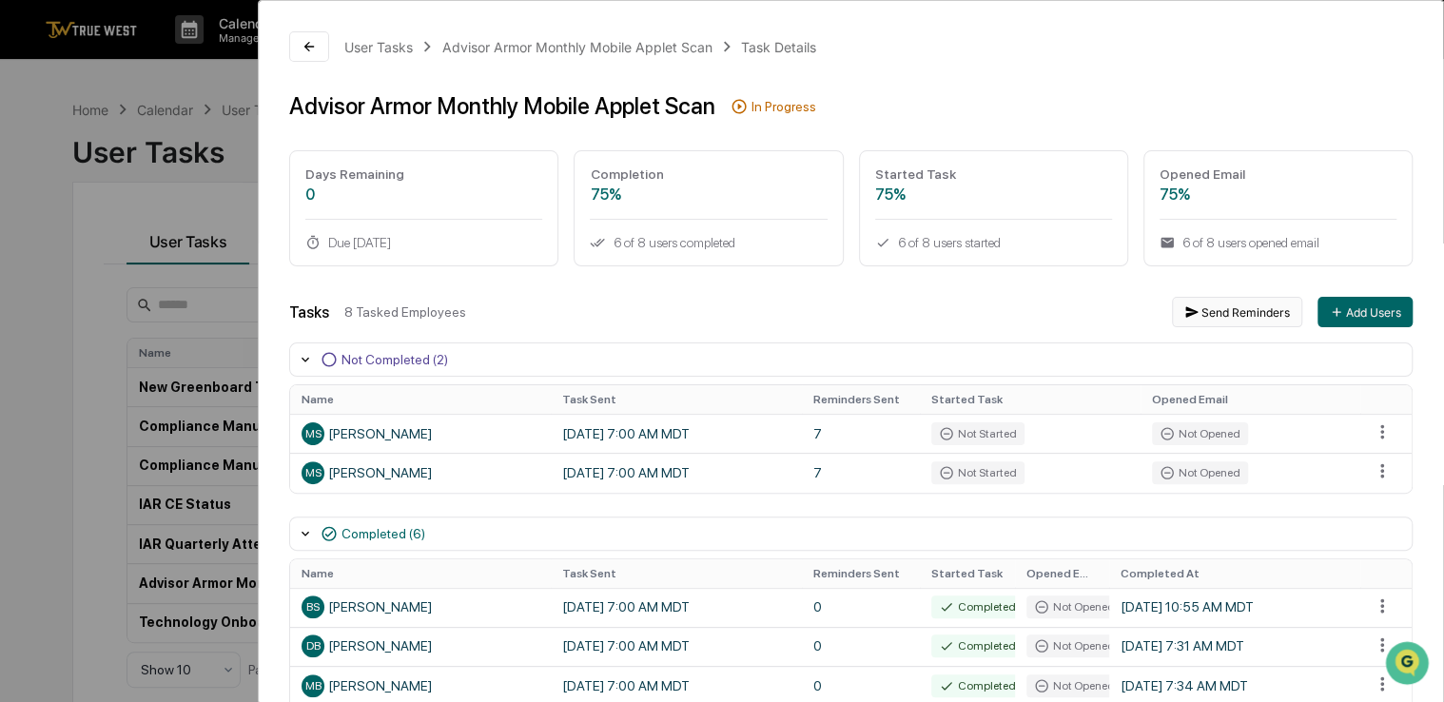
click at [1258, 320] on button "Send Reminders" at bounding box center [1237, 312] width 130 height 30
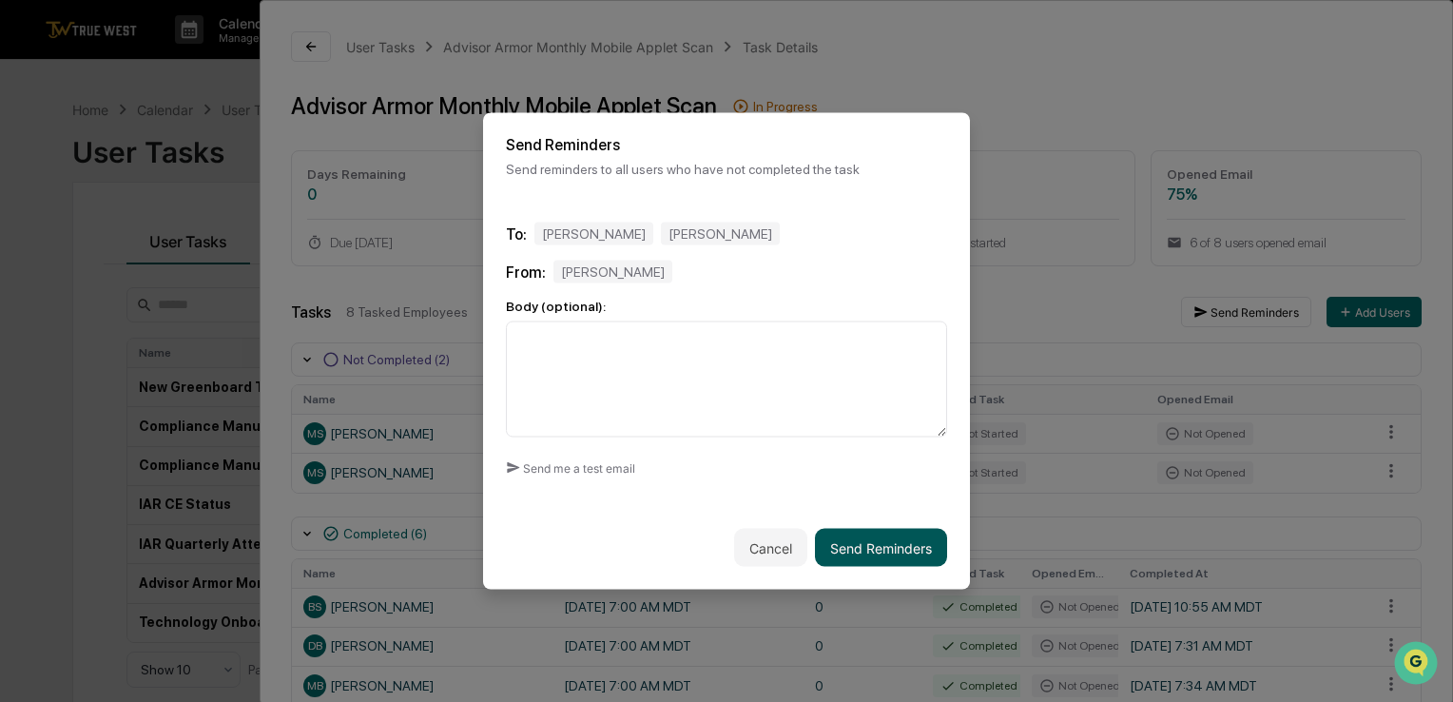
click at [887, 535] on button "Send Reminders" at bounding box center [881, 548] width 132 height 38
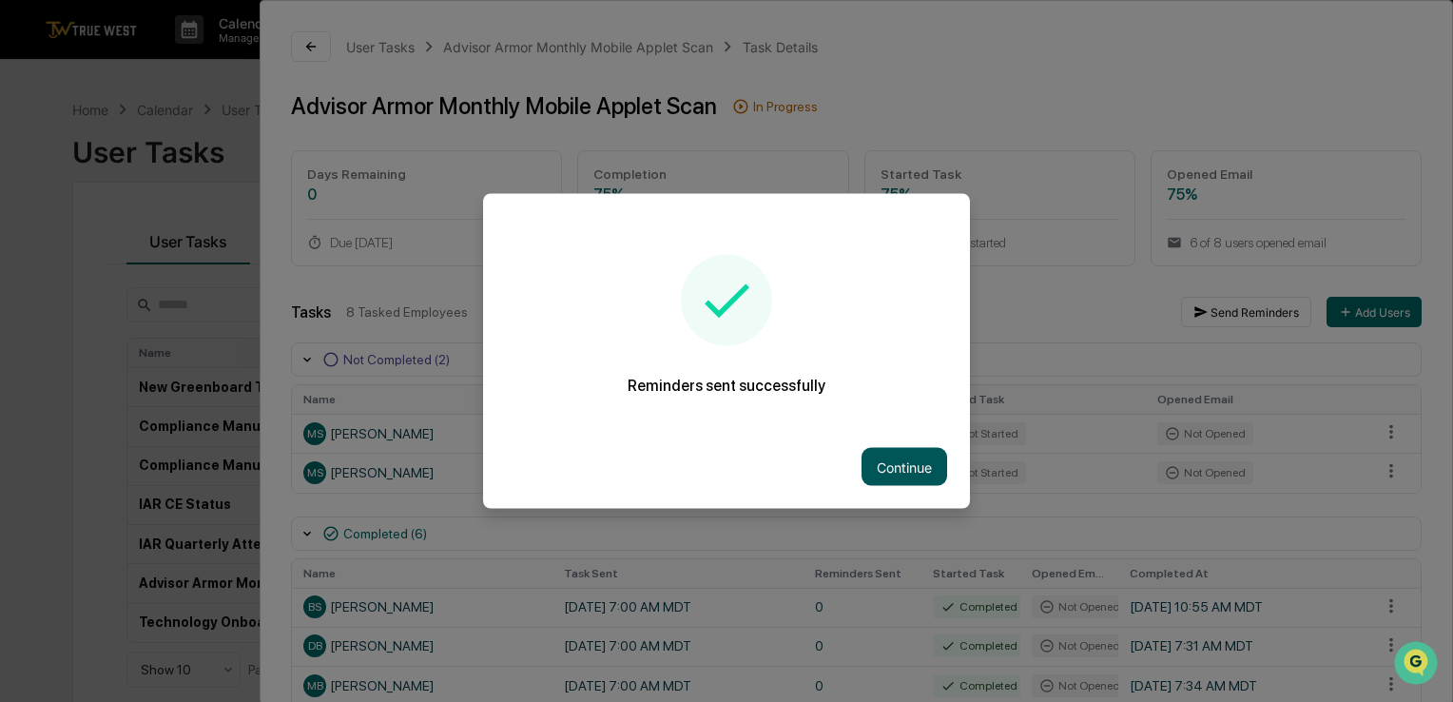
click at [887, 472] on button "Continue" at bounding box center [905, 467] width 86 height 38
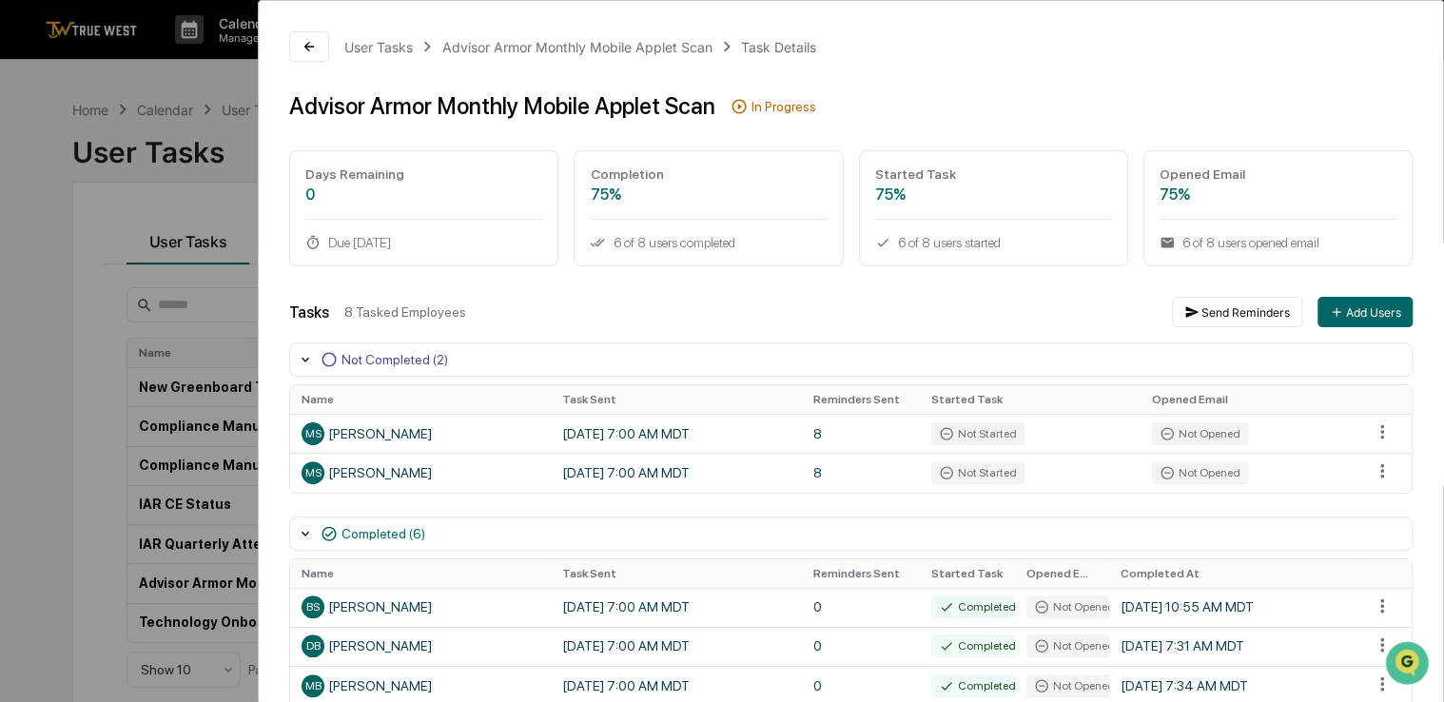
click at [128, 150] on div "User Tasks Advisor Armor Monthly Mobile Applet Scan Task Details Advisor Armor …" at bounding box center [722, 351] width 1444 height 702
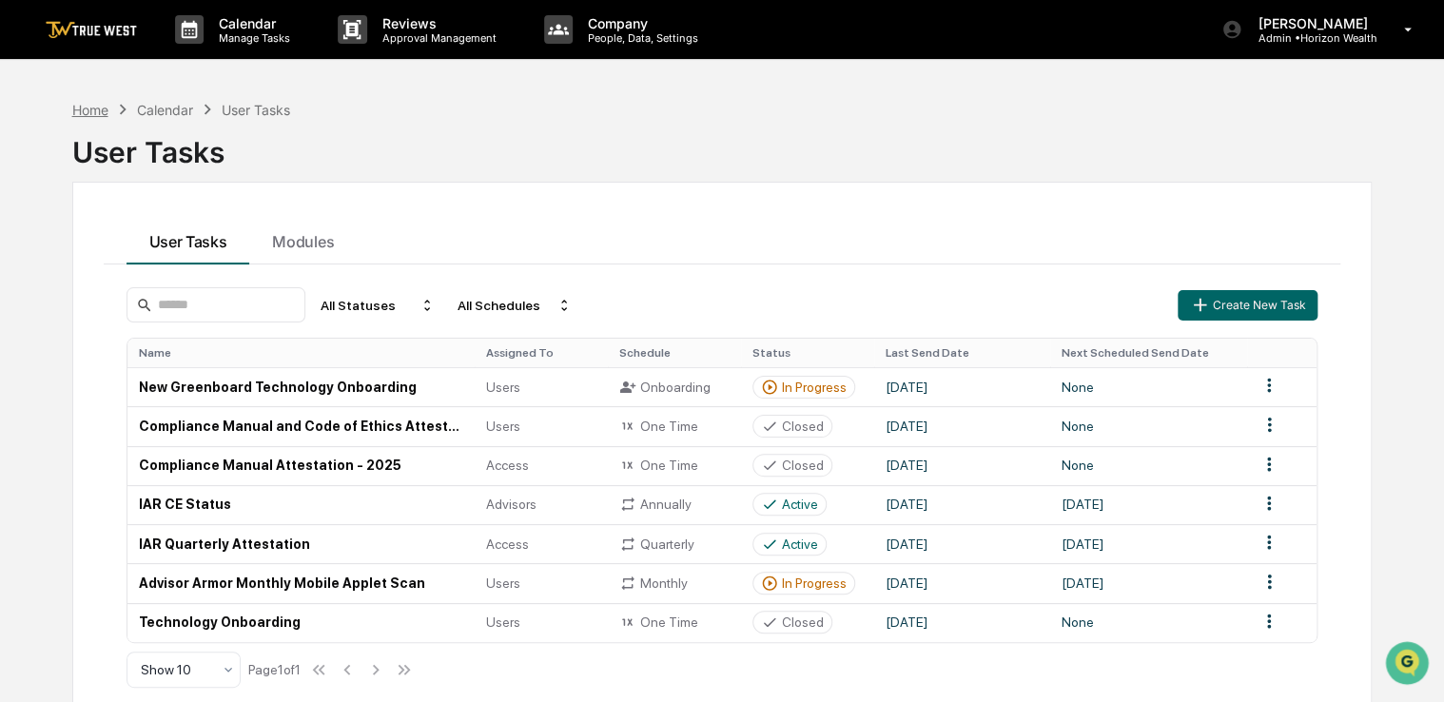
click at [89, 114] on div "Home" at bounding box center [90, 110] width 36 height 16
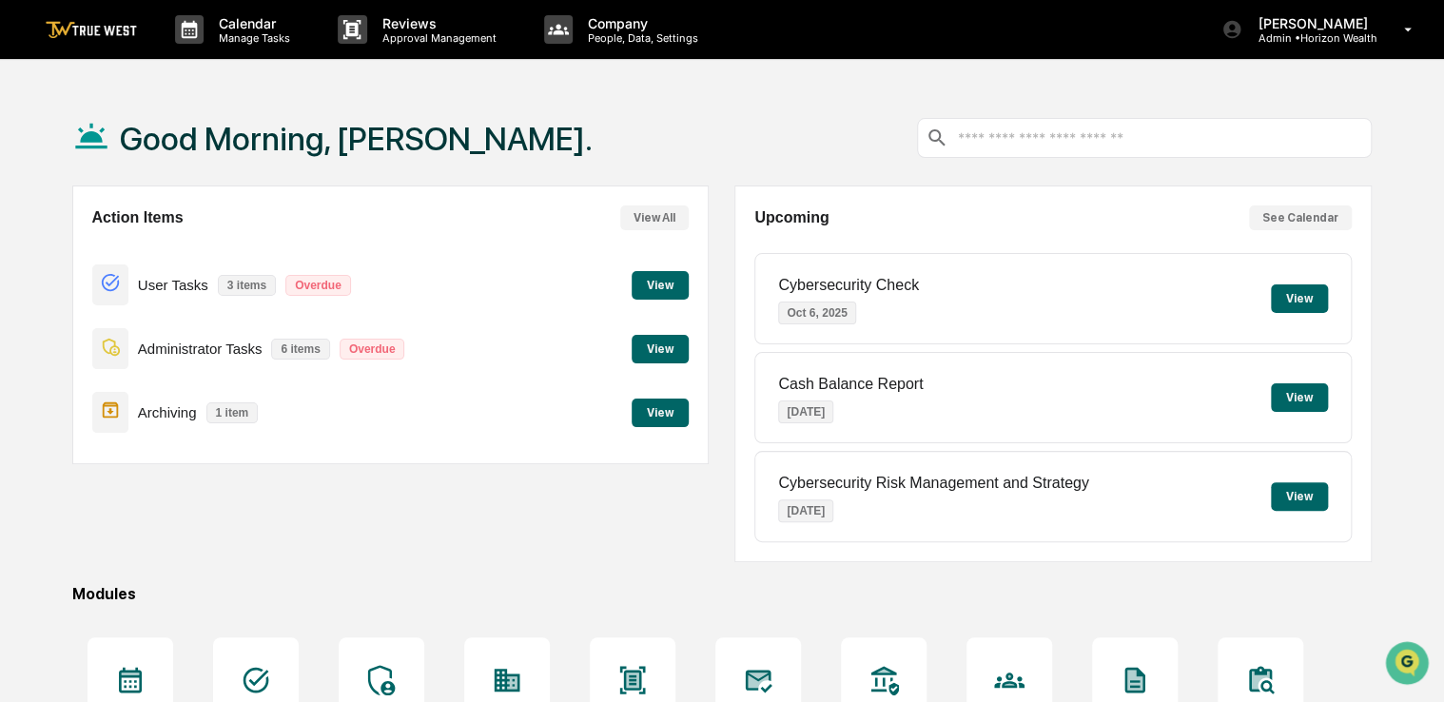
click at [662, 283] on button "View" at bounding box center [660, 285] width 57 height 29
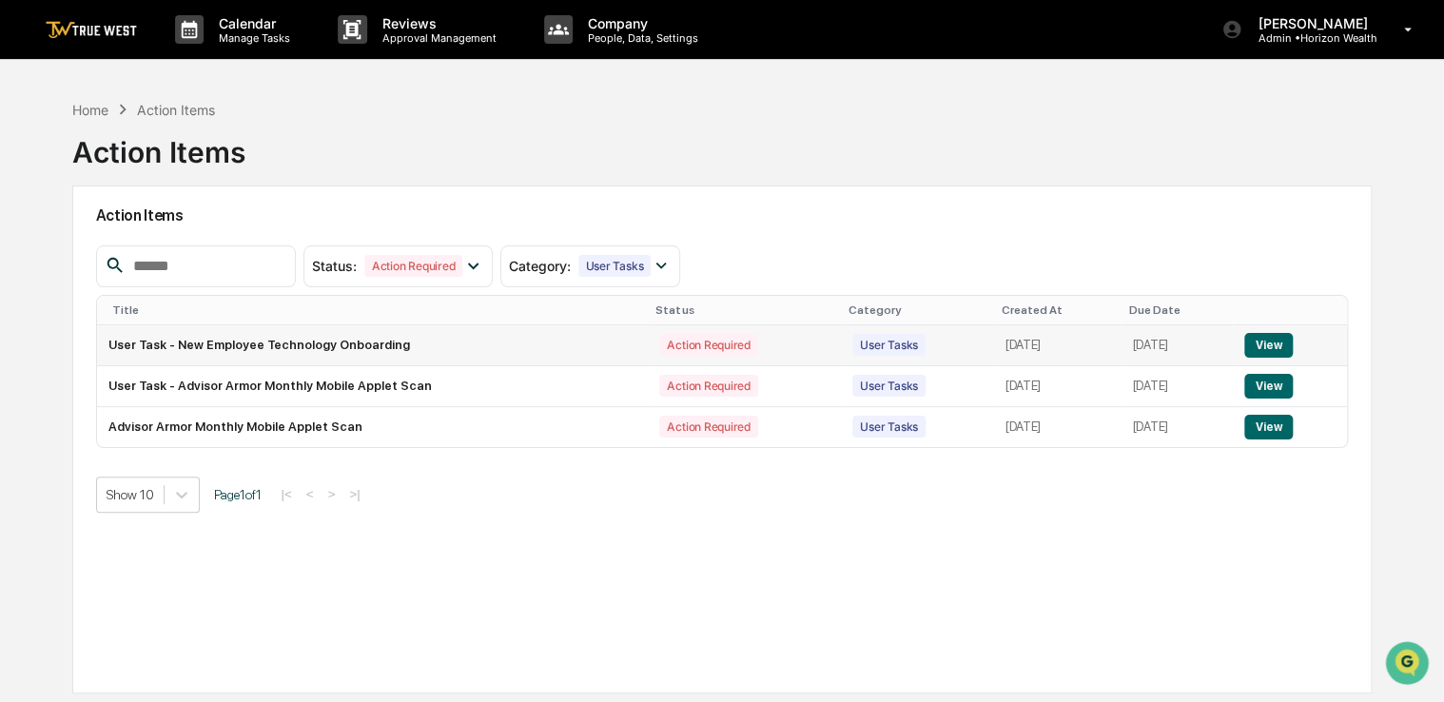
click at [1263, 347] on button "View" at bounding box center [1268, 345] width 49 height 25
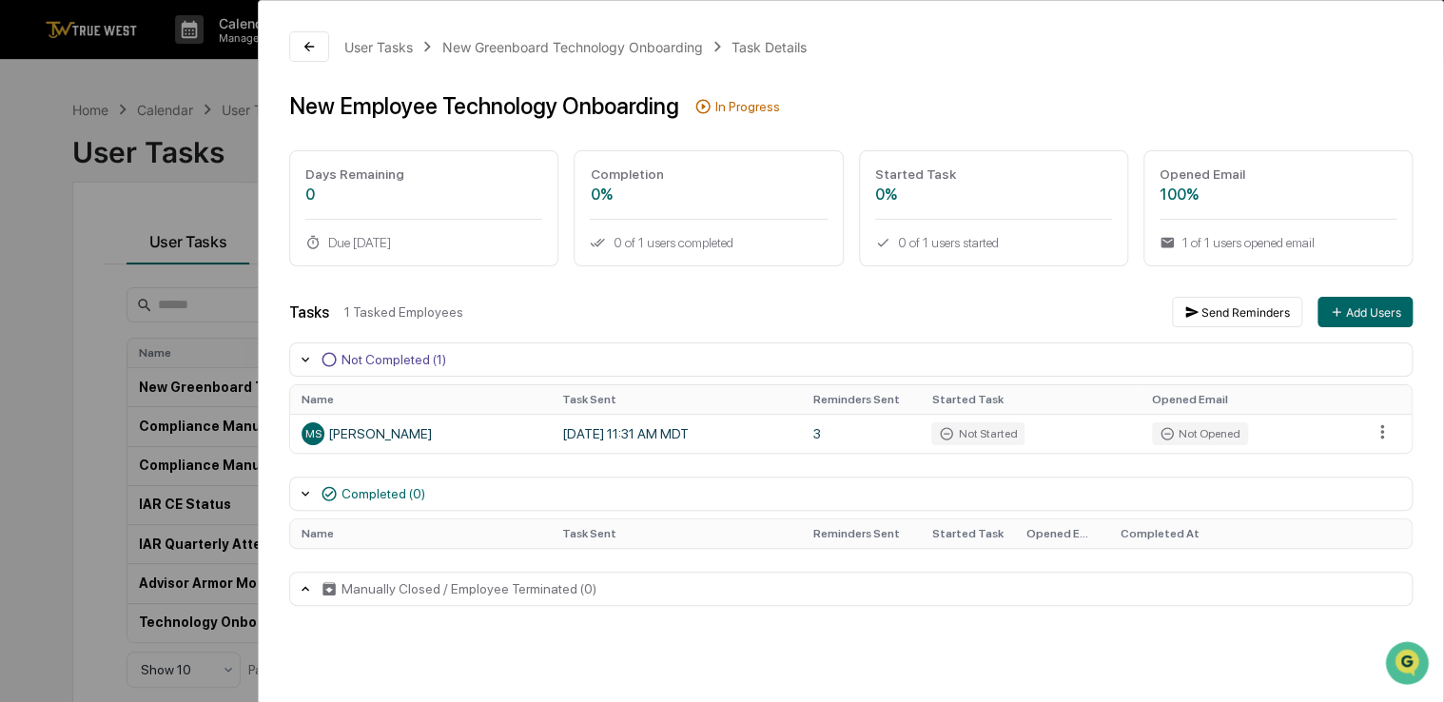
click at [92, 129] on div "User Tasks New Greenboard Technology Onboarding Task Details New Employee Techn…" at bounding box center [722, 351] width 1444 height 702
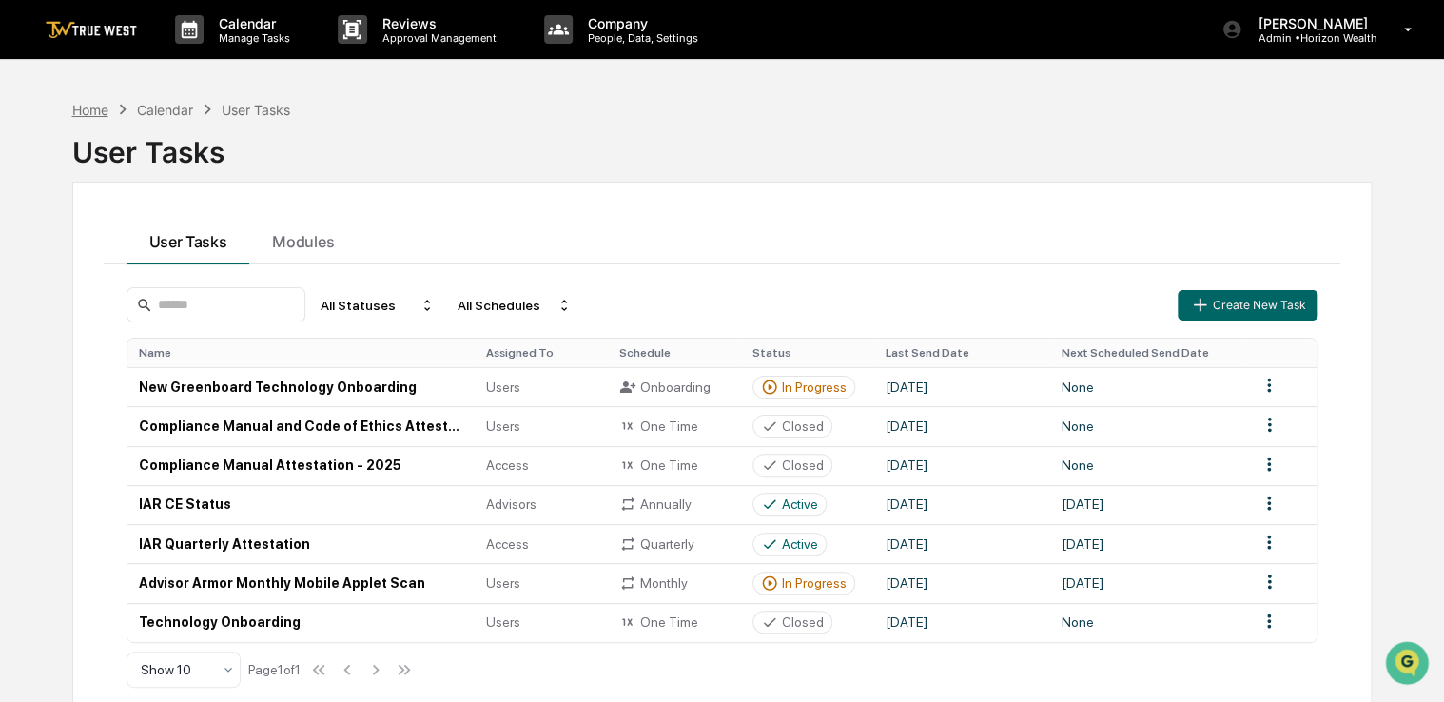
click at [92, 115] on div "Home" at bounding box center [90, 110] width 36 height 16
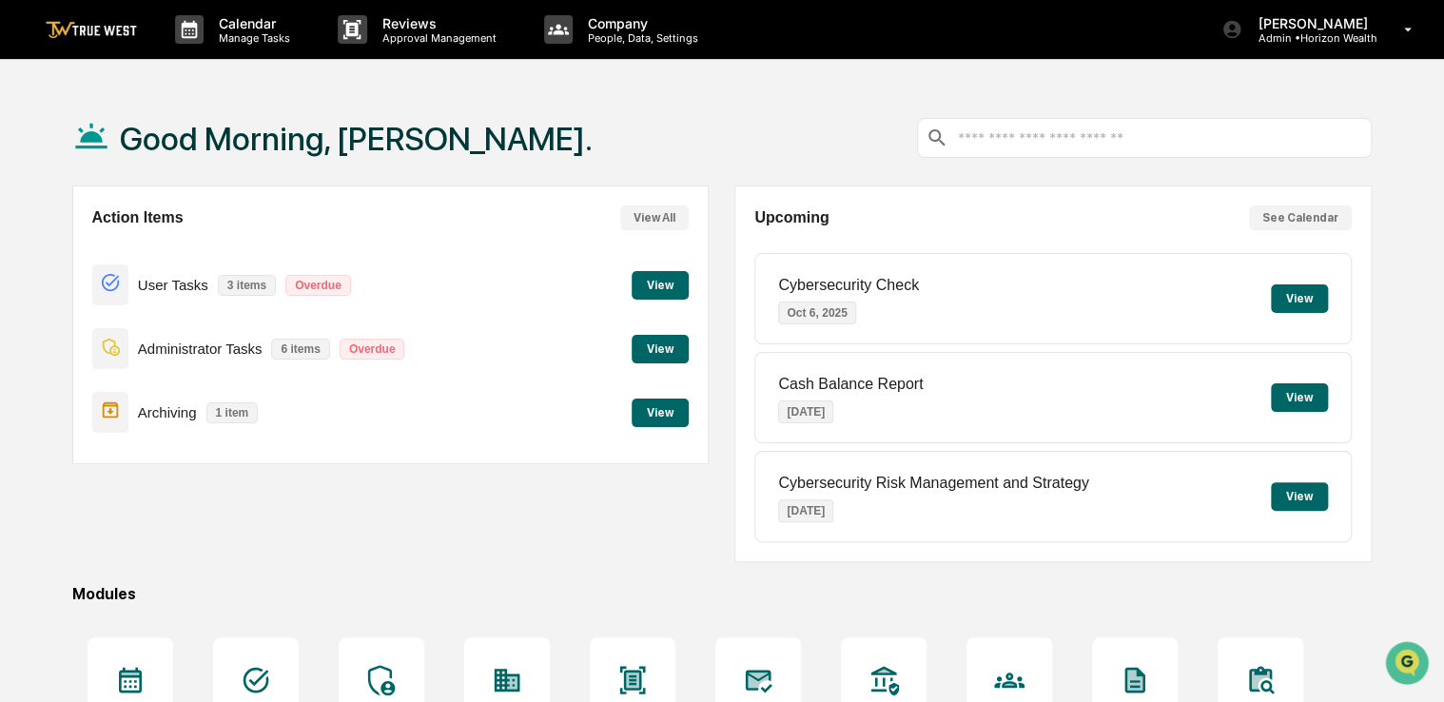
scroll to position [217, 0]
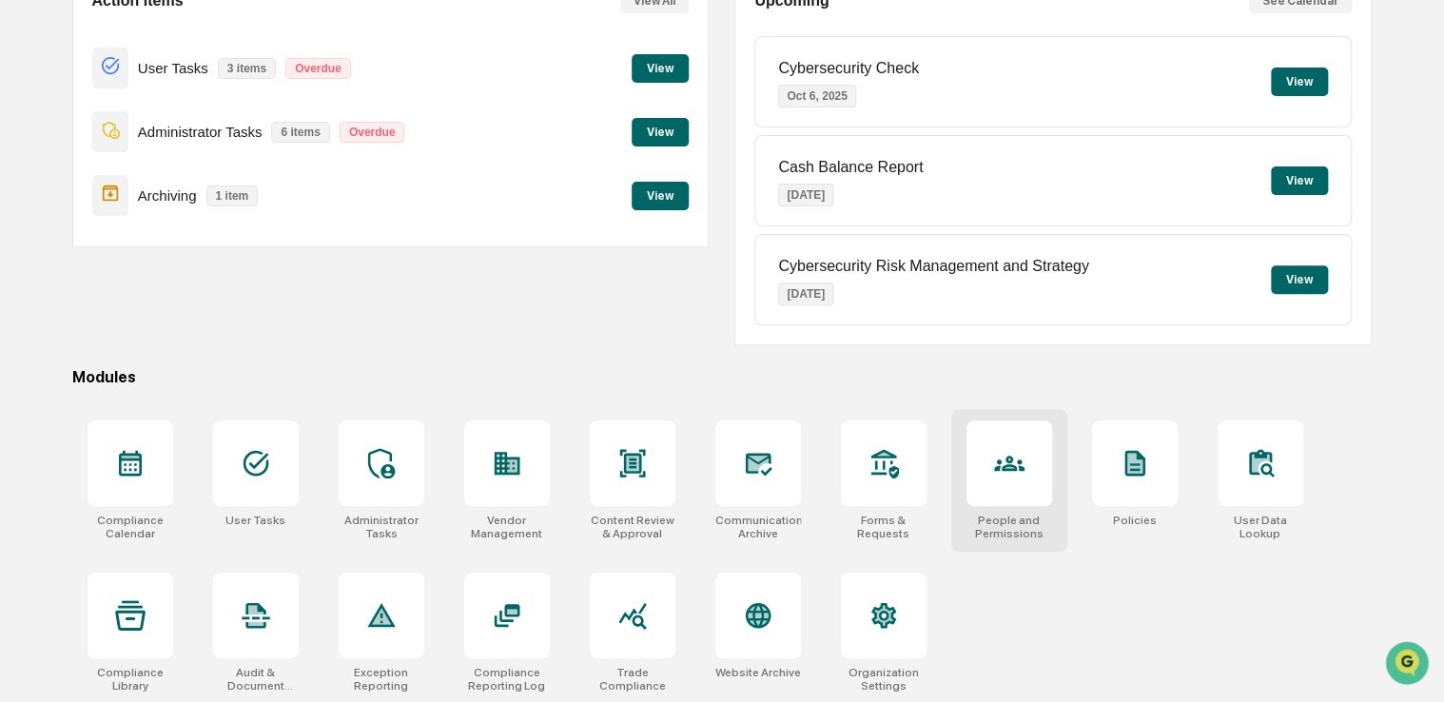
click at [994, 495] on div at bounding box center [1009, 463] width 86 height 86
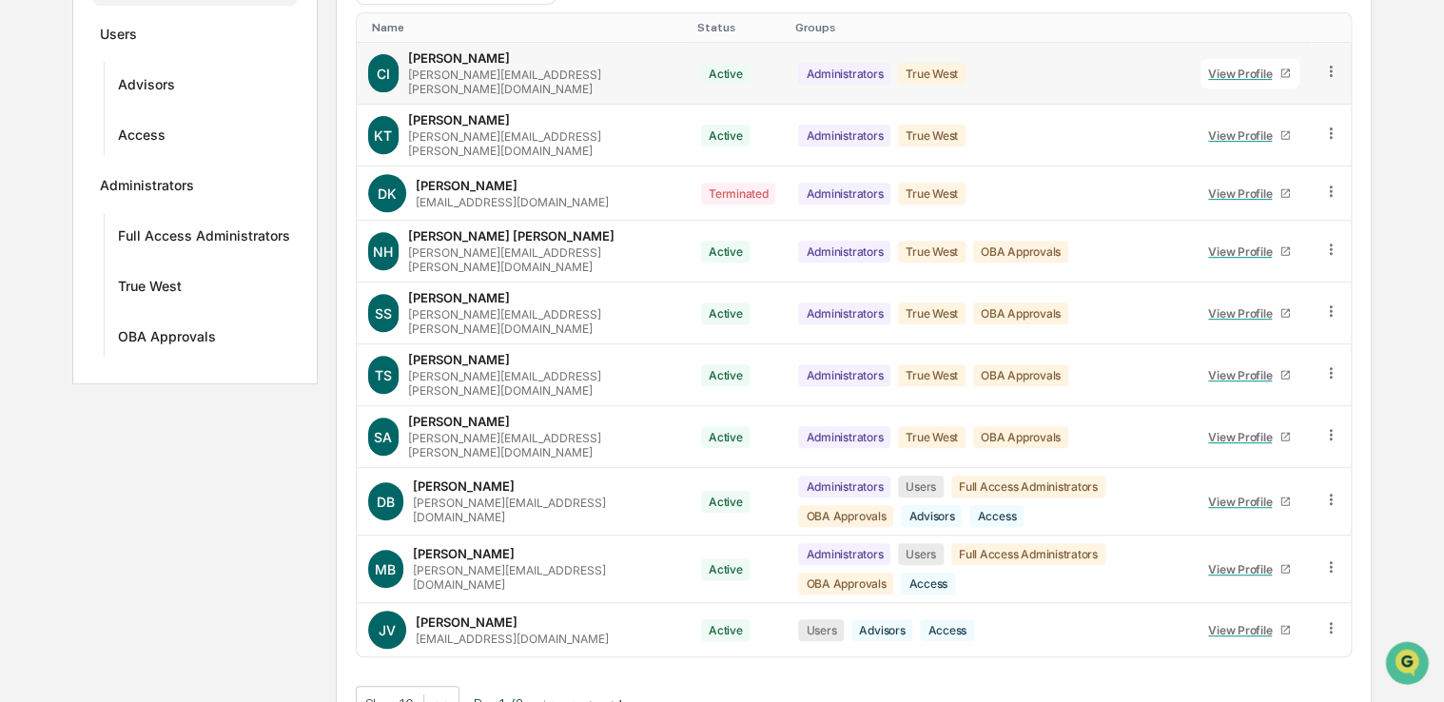
scroll to position [331, 0]
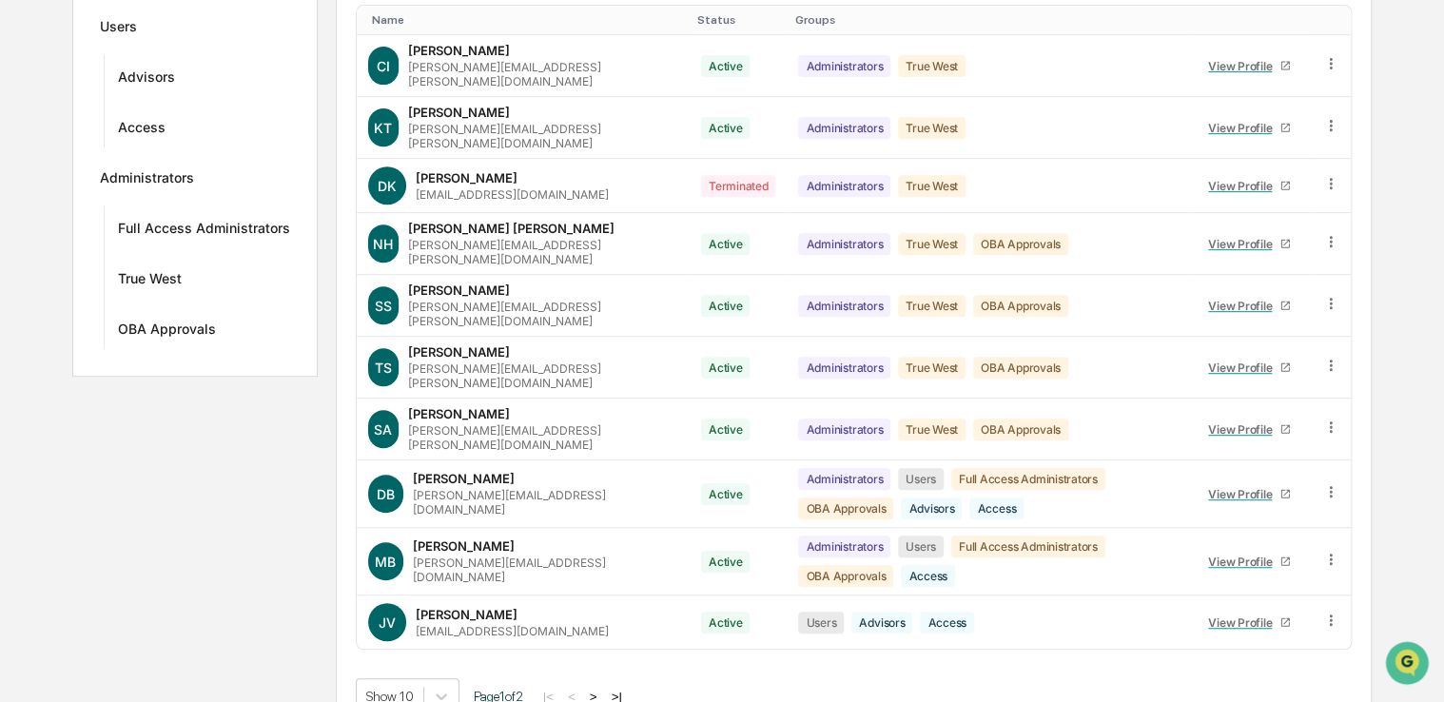
click at [593, 689] on button ">" at bounding box center [593, 697] width 19 height 16
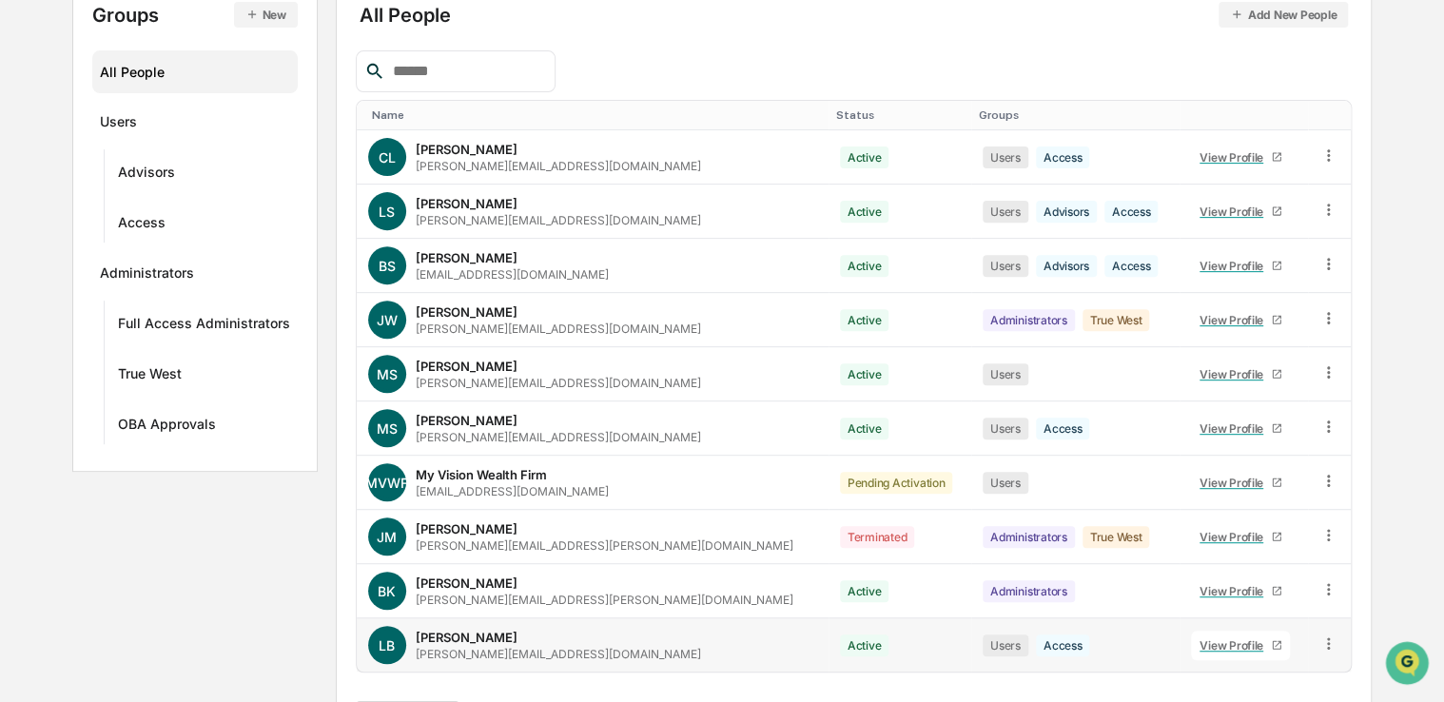
scroll to position [235, 0]
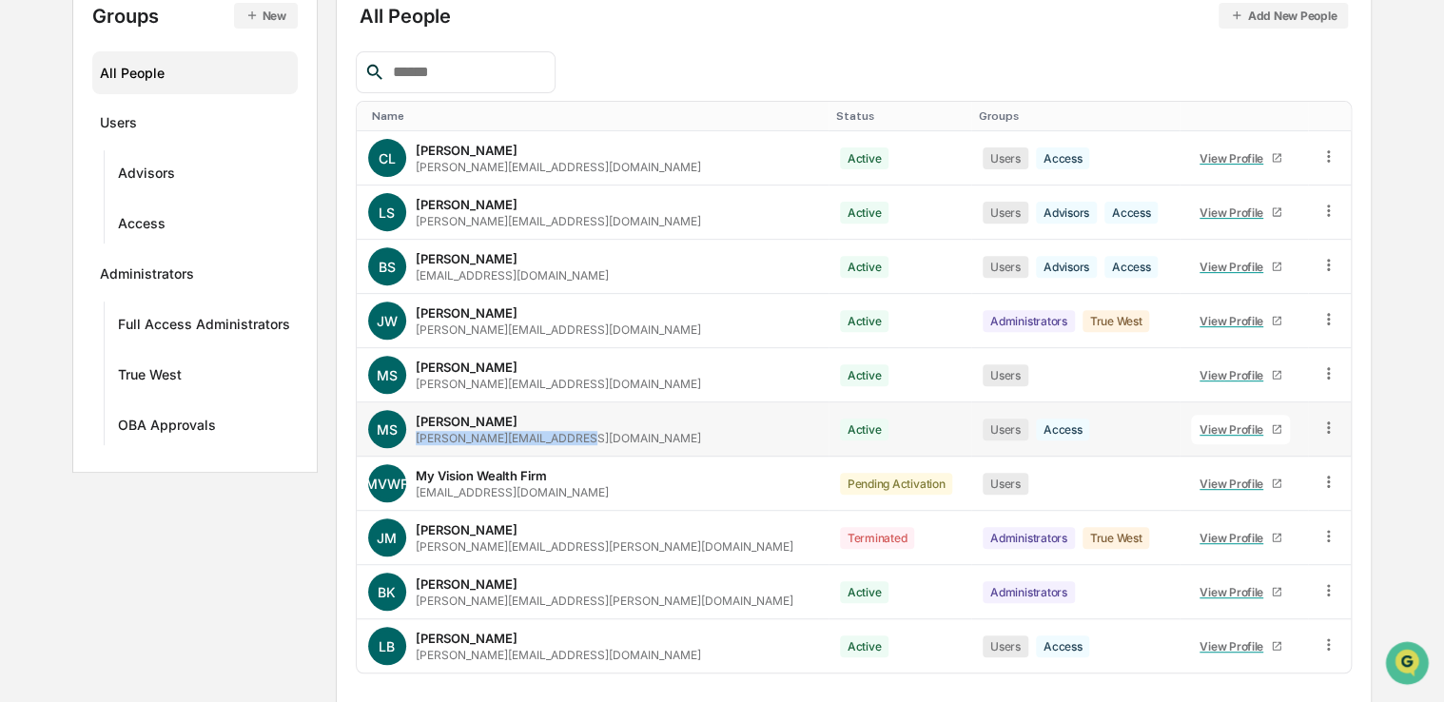
drag, startPoint x: 590, startPoint y: 441, endPoint x: 415, endPoint y: 438, distance: 175.0
click at [415, 438] on div "[PERSON_NAME] [PERSON_NAME][EMAIL_ADDRESS][DOMAIN_NAME]" at bounding box center [592, 429] width 449 height 38
copy div "[PERSON_NAME][EMAIL_ADDRESS][DOMAIN_NAME]"
drag, startPoint x: 584, startPoint y: 382, endPoint x: 410, endPoint y: 384, distance: 174.1
click at [410, 384] on div "MS [PERSON_NAME] [PERSON_NAME][EMAIL_ADDRESS][DOMAIN_NAME]" at bounding box center [592, 375] width 449 height 38
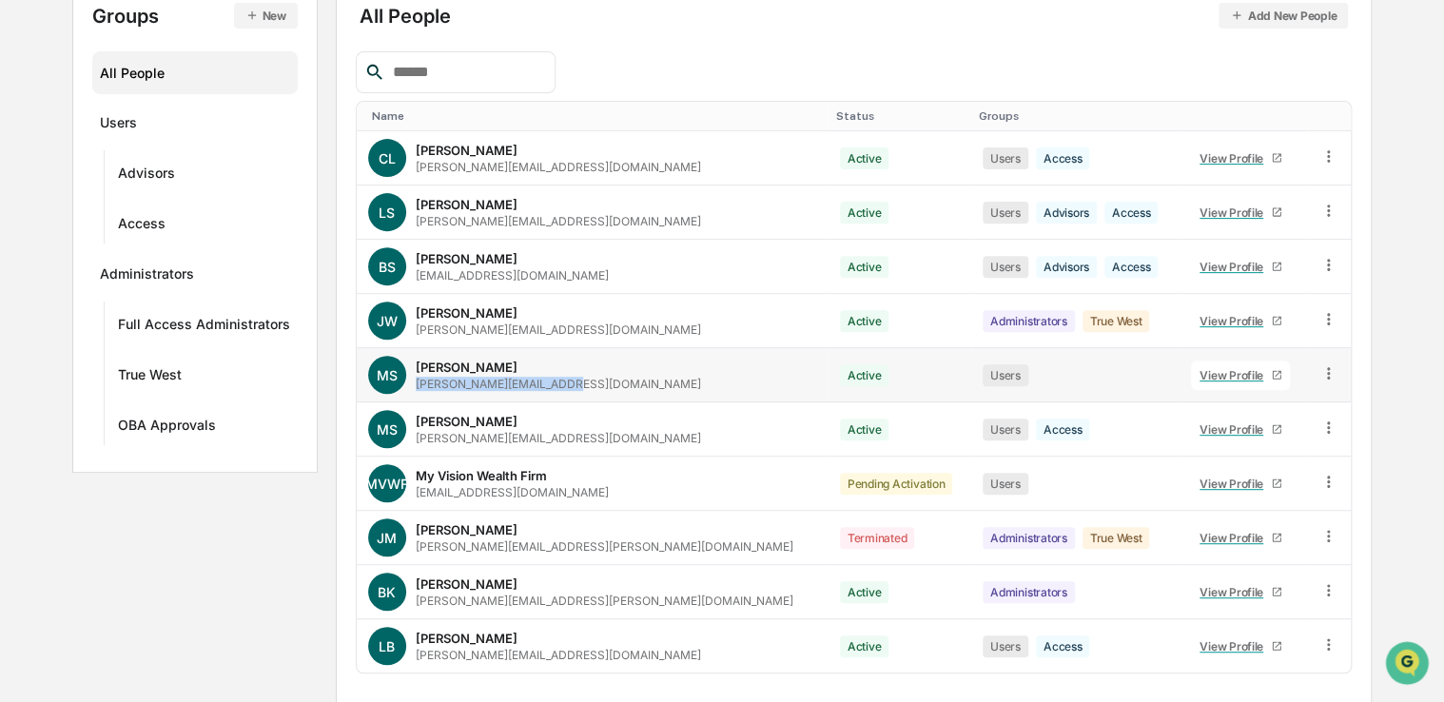
copy div "[PERSON_NAME][EMAIL_ADDRESS][DOMAIN_NAME]"
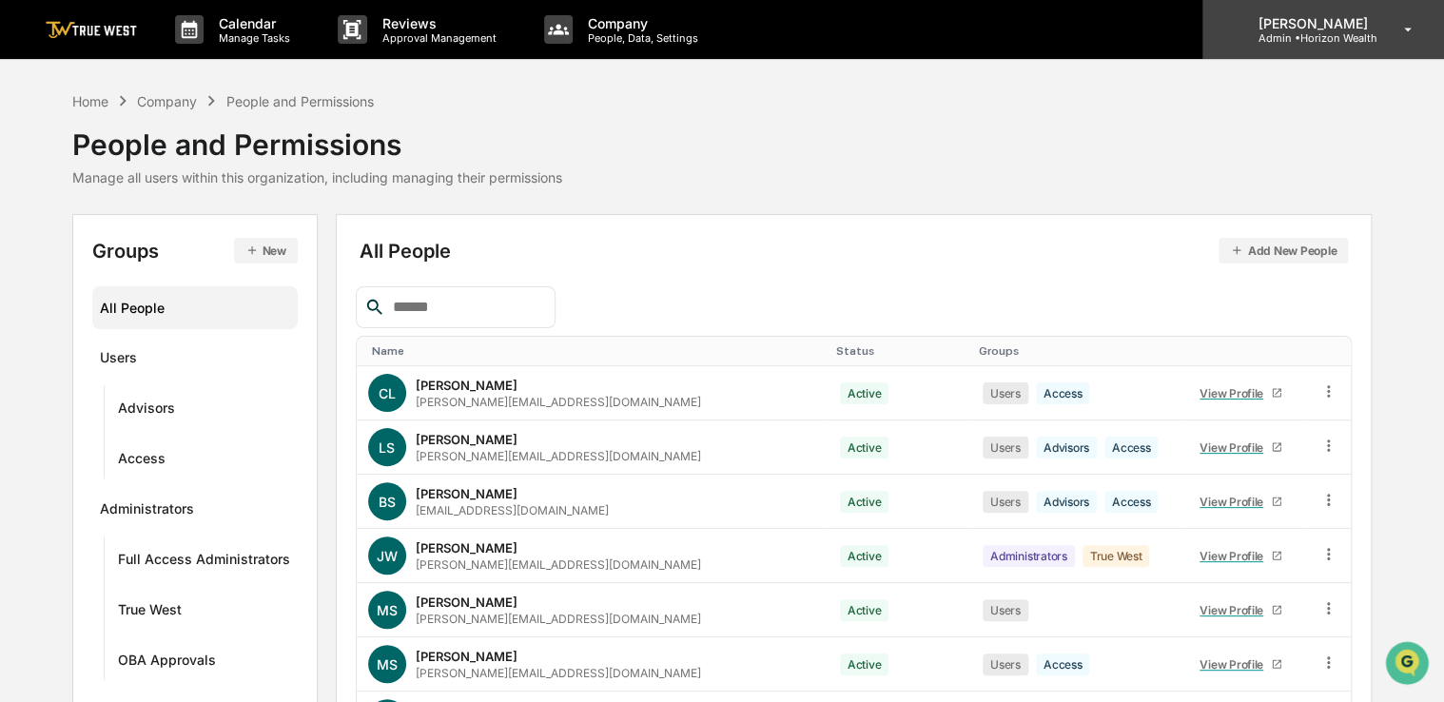
click at [1352, 44] on div "[PERSON_NAME] Admin • Horizon Wealth" at bounding box center [1323, 29] width 242 height 59
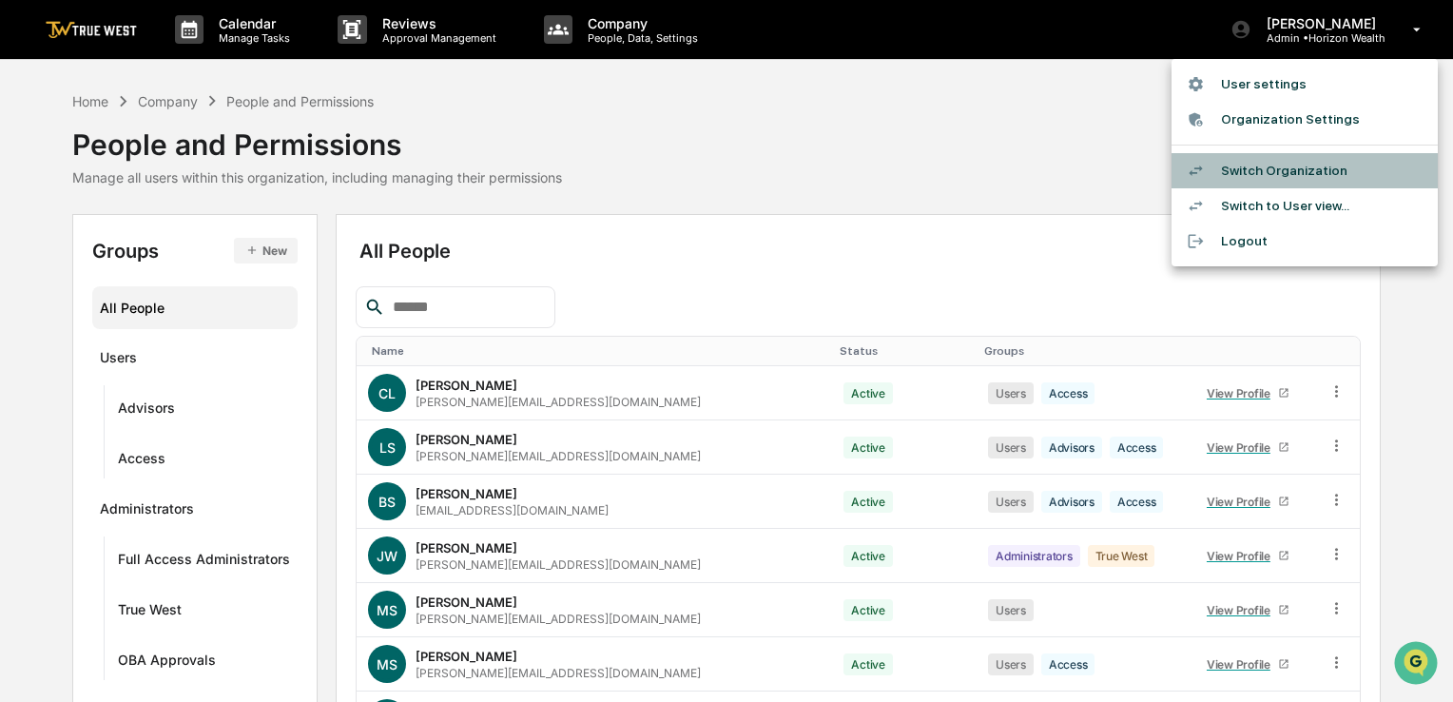
click at [1301, 162] on li "Switch Organization" at bounding box center [1305, 170] width 266 height 35
